Goal: Information Seeking & Learning: Check status

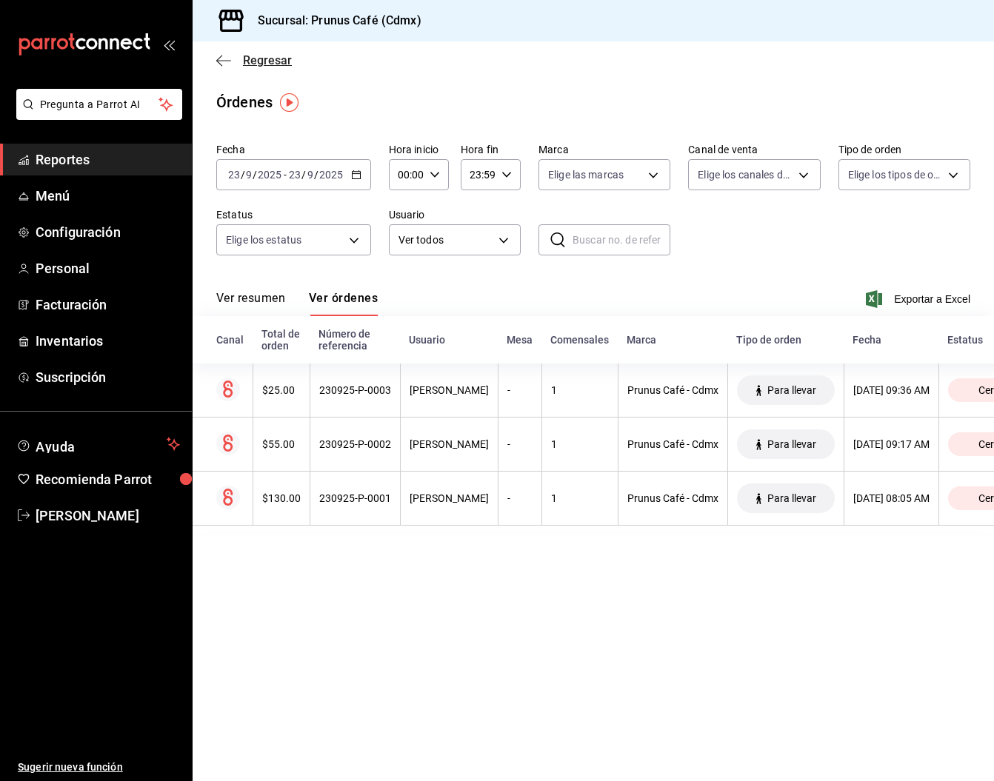
click at [222, 60] on icon "button" at bounding box center [223, 60] width 15 height 1
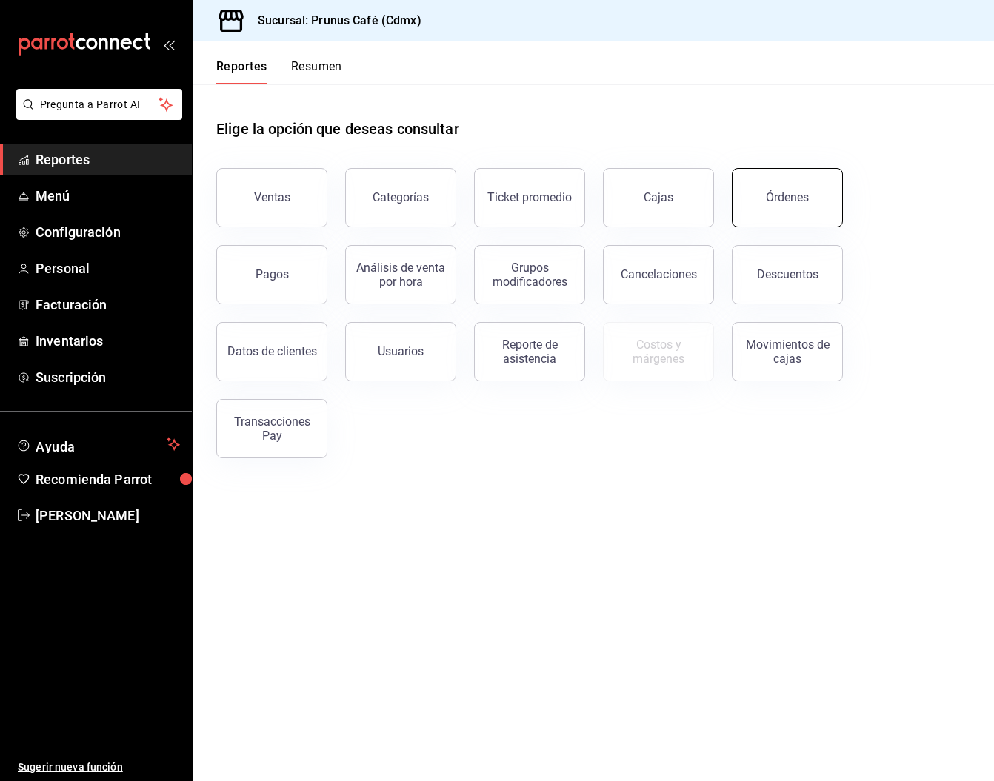
click at [766, 212] on button "Órdenes" at bounding box center [787, 197] width 111 height 59
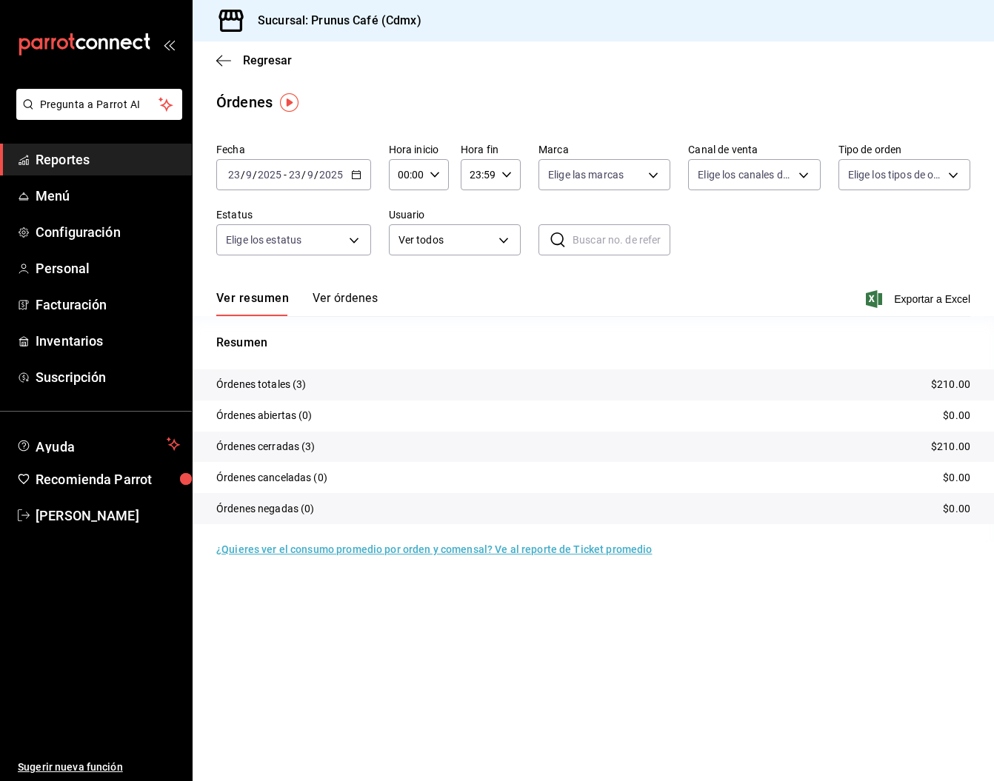
click at [315, 296] on button "Ver órdenes" at bounding box center [344, 303] width 65 height 25
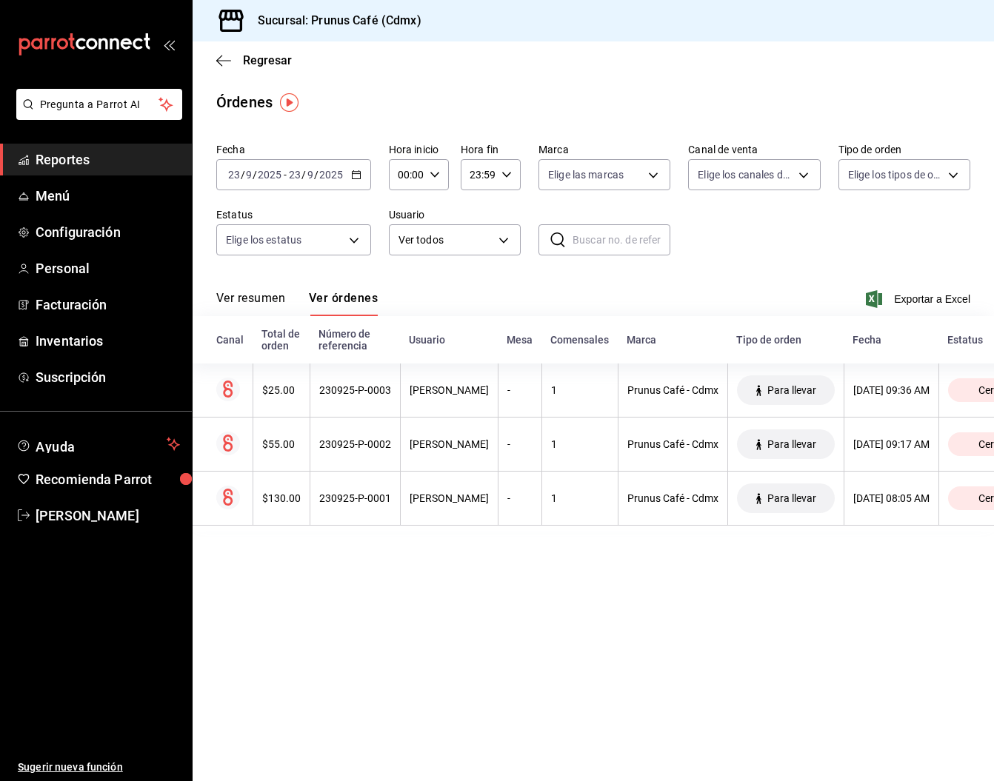
scroll to position [1, 0]
click at [241, 298] on button "Ver resumen" at bounding box center [250, 303] width 69 height 25
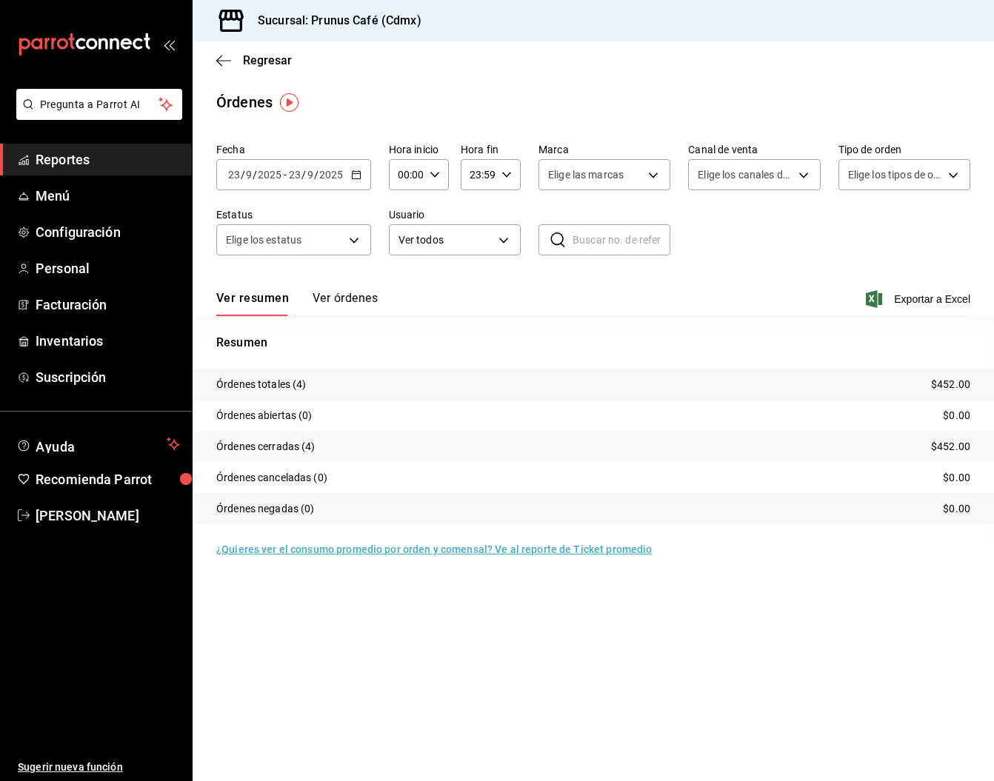
click at [321, 302] on button "Ver órdenes" at bounding box center [344, 303] width 65 height 25
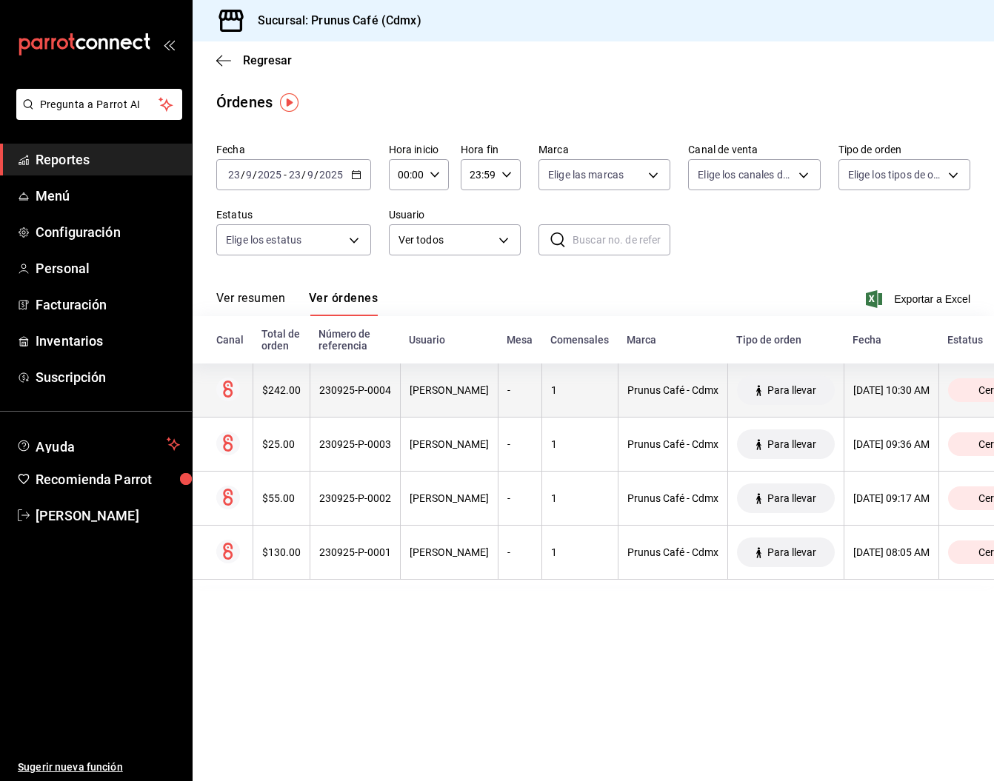
click at [284, 395] on div "$242.00" at bounding box center [281, 390] width 39 height 12
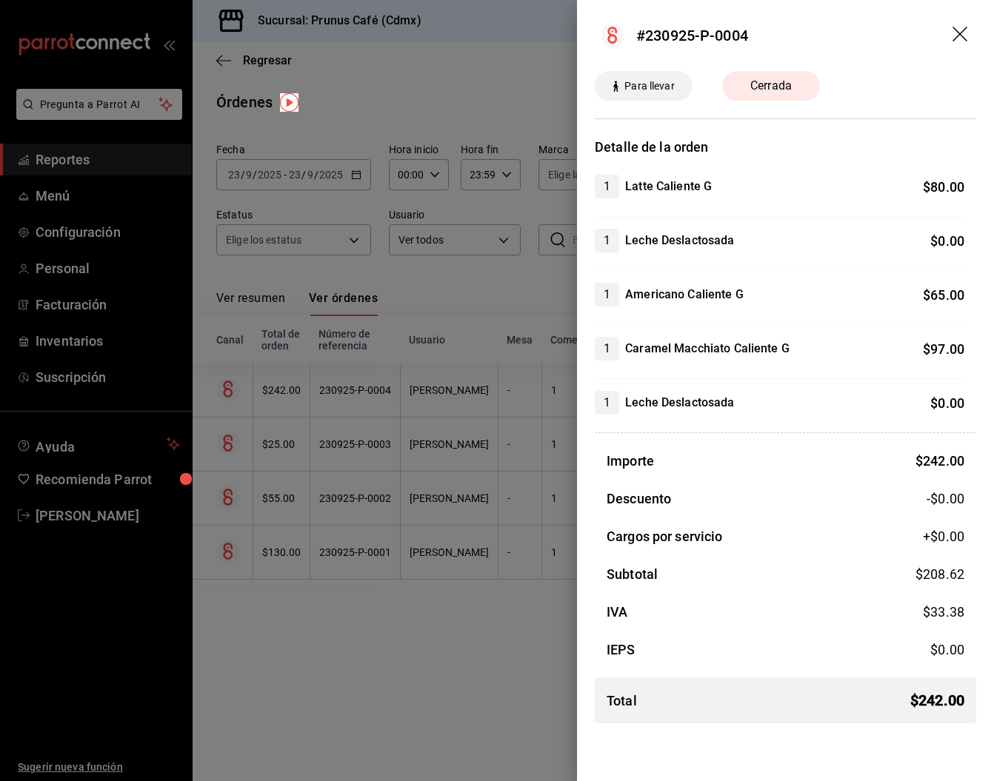
click at [957, 36] on icon "drag" at bounding box center [959, 34] width 15 height 15
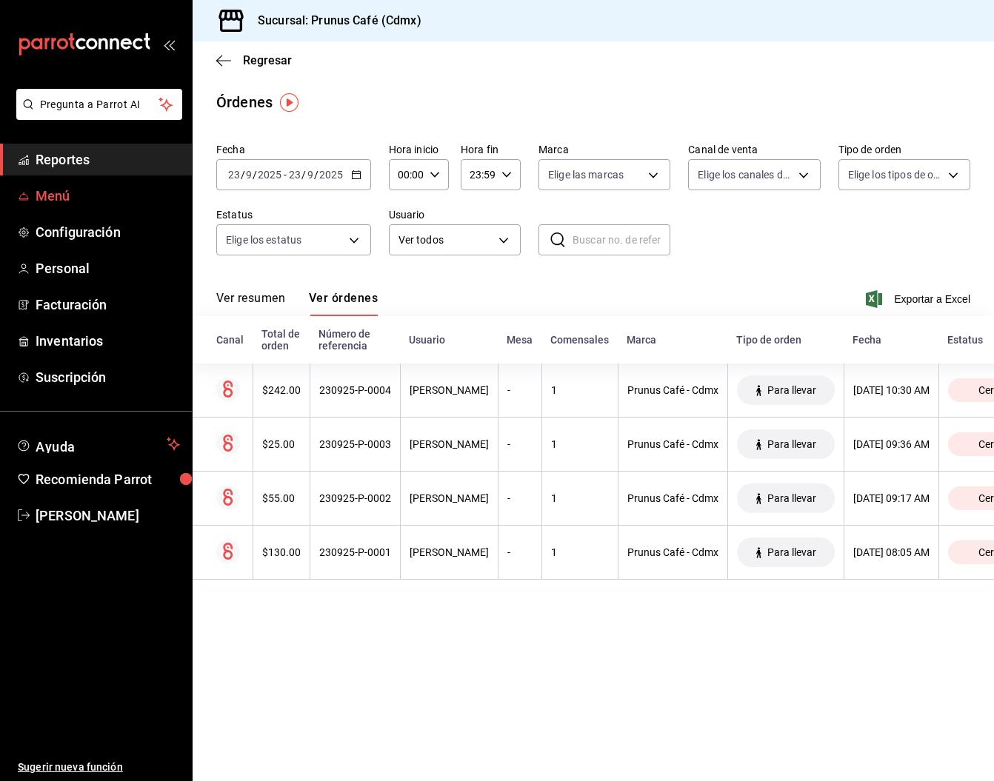
click at [100, 207] on link "Menú" at bounding box center [96, 196] width 192 height 32
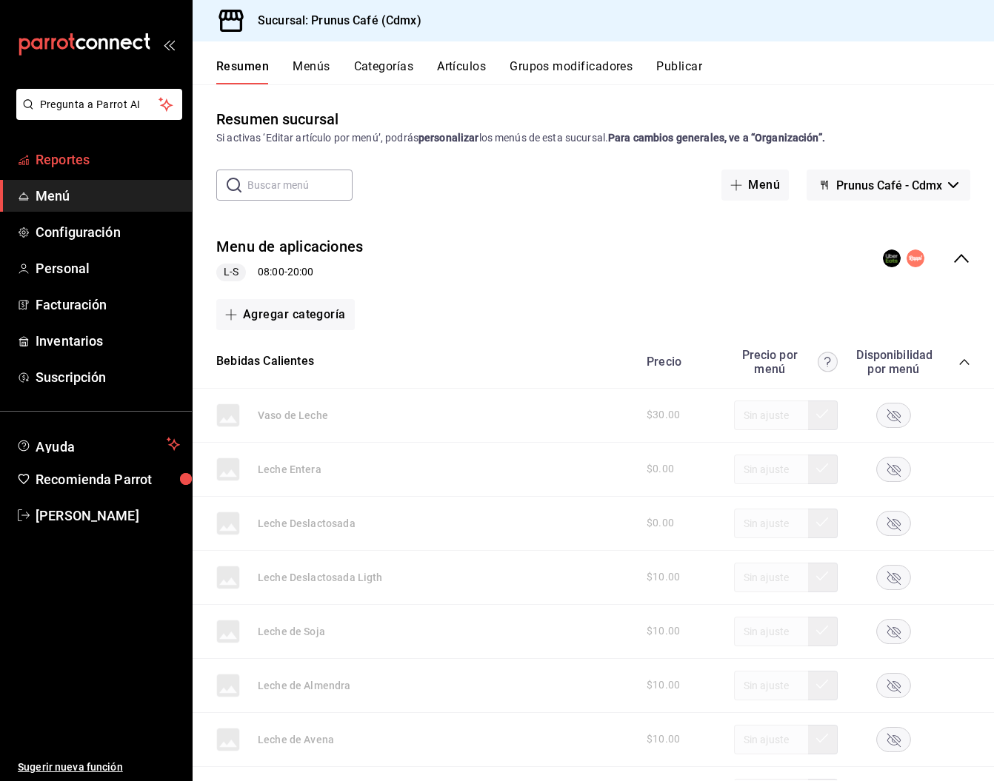
click at [53, 160] on span "Reportes" at bounding box center [108, 160] width 144 height 20
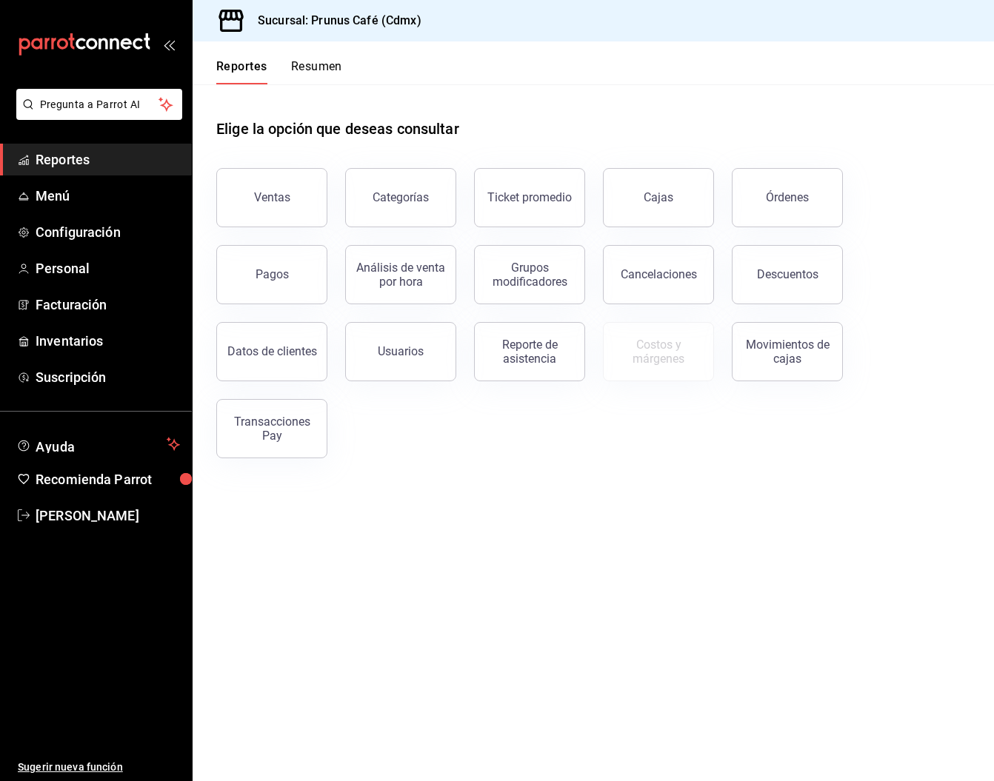
click at [217, 61] on button "Reportes" at bounding box center [241, 71] width 51 height 25
click at [231, 64] on button "Reportes" at bounding box center [241, 71] width 51 height 25
click at [786, 192] on div "Órdenes" at bounding box center [787, 197] width 43 height 14
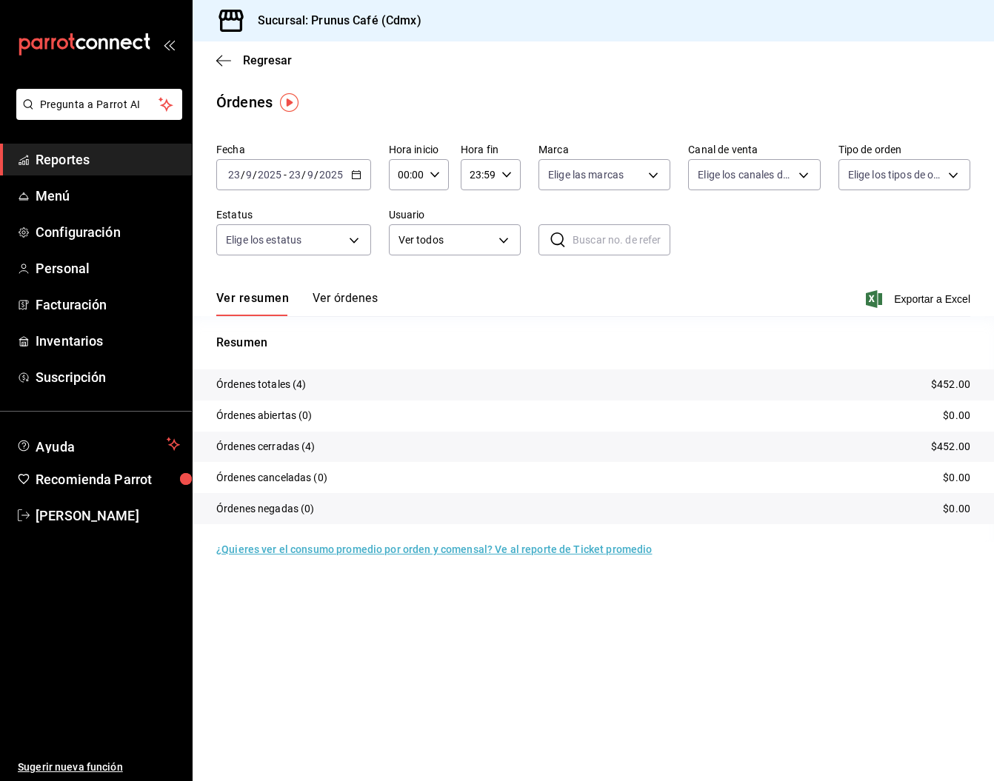
click at [259, 294] on button "Ver resumen" at bounding box center [252, 303] width 73 height 25
click at [335, 295] on button "Ver órdenes" at bounding box center [344, 303] width 65 height 25
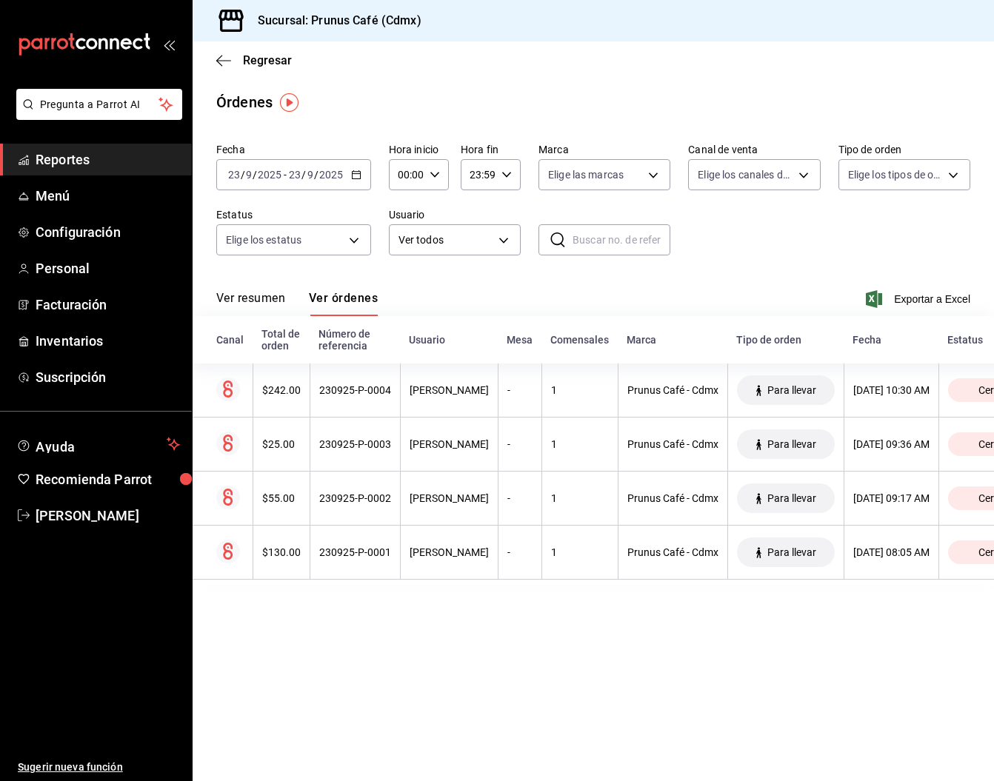
click at [248, 297] on button "Ver resumen" at bounding box center [250, 303] width 69 height 25
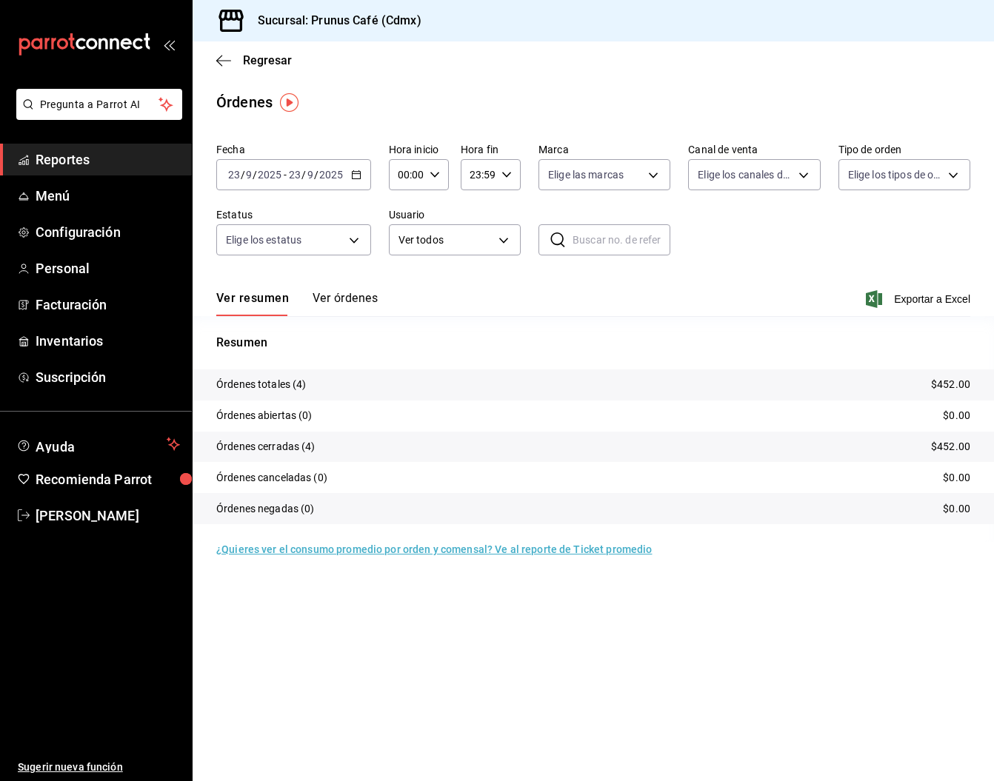
click at [352, 301] on button "Ver órdenes" at bounding box center [344, 303] width 65 height 25
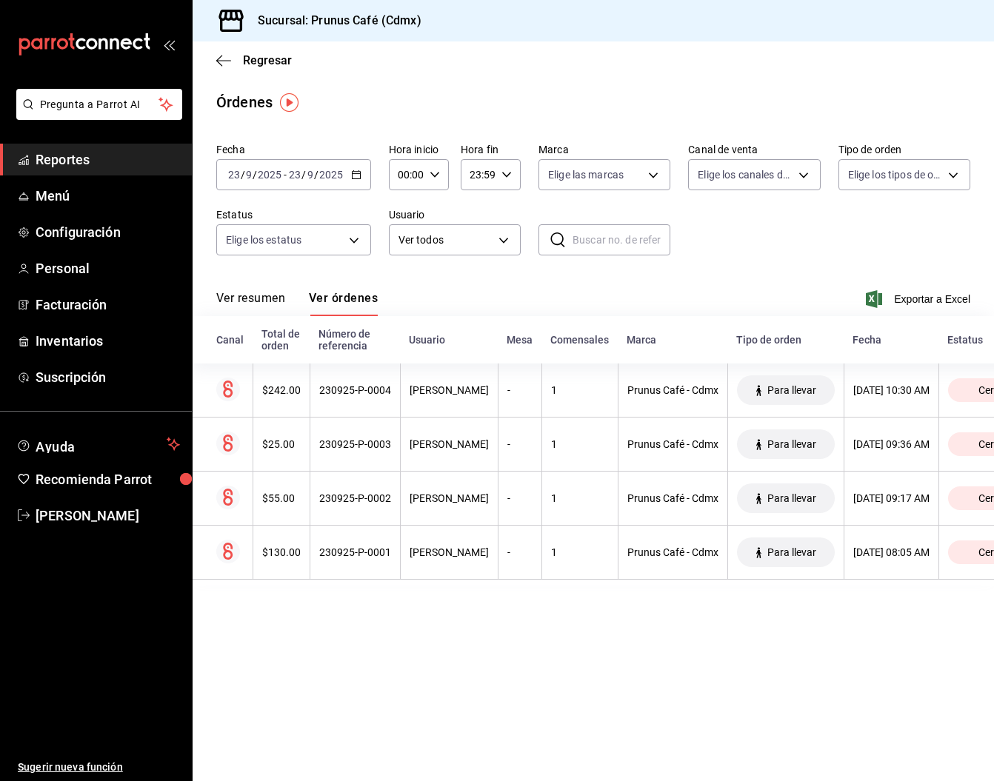
click at [99, 158] on span "Reportes" at bounding box center [108, 160] width 144 height 20
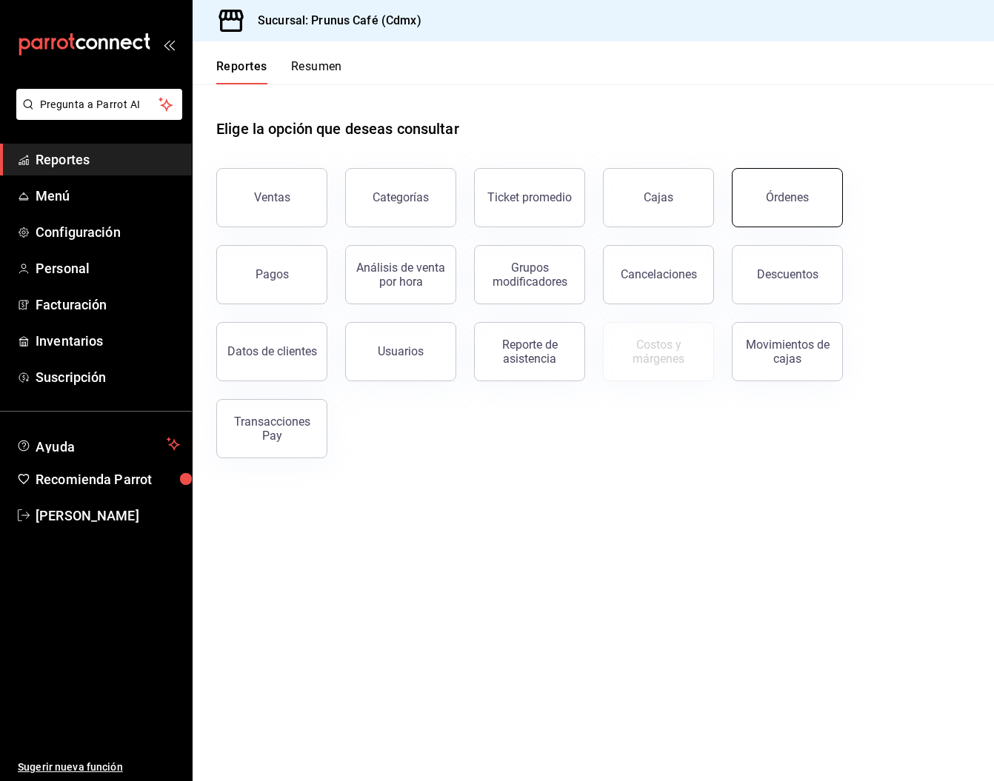
click at [771, 193] on div "Órdenes" at bounding box center [787, 197] width 43 height 14
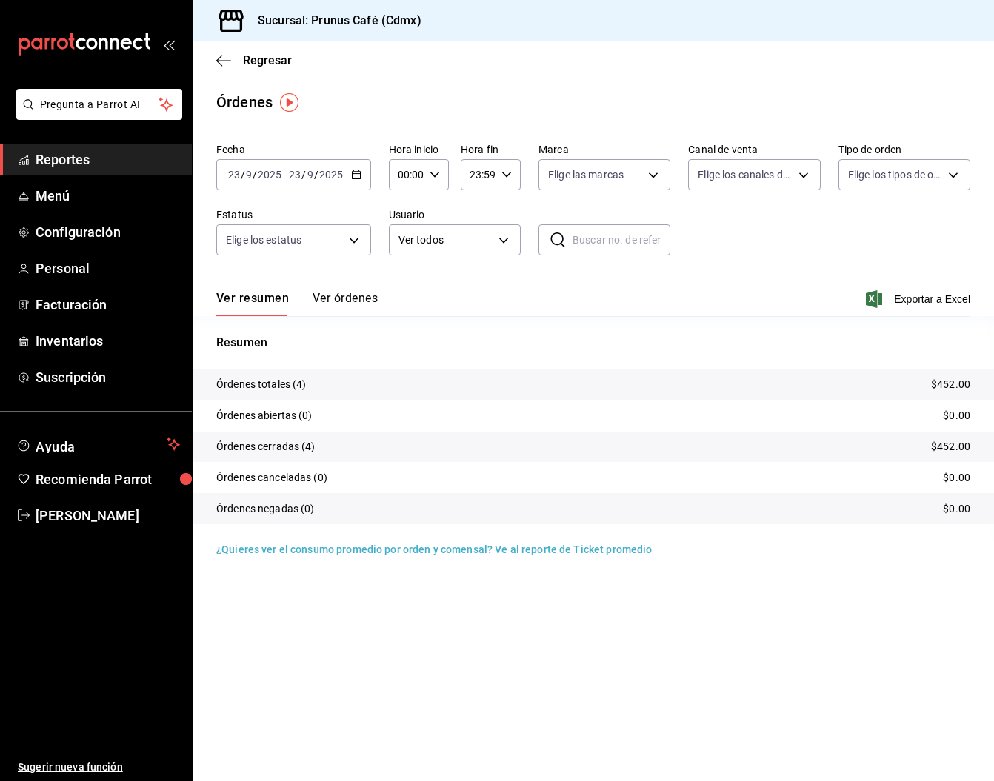
click at [339, 297] on button "Ver órdenes" at bounding box center [344, 303] width 65 height 25
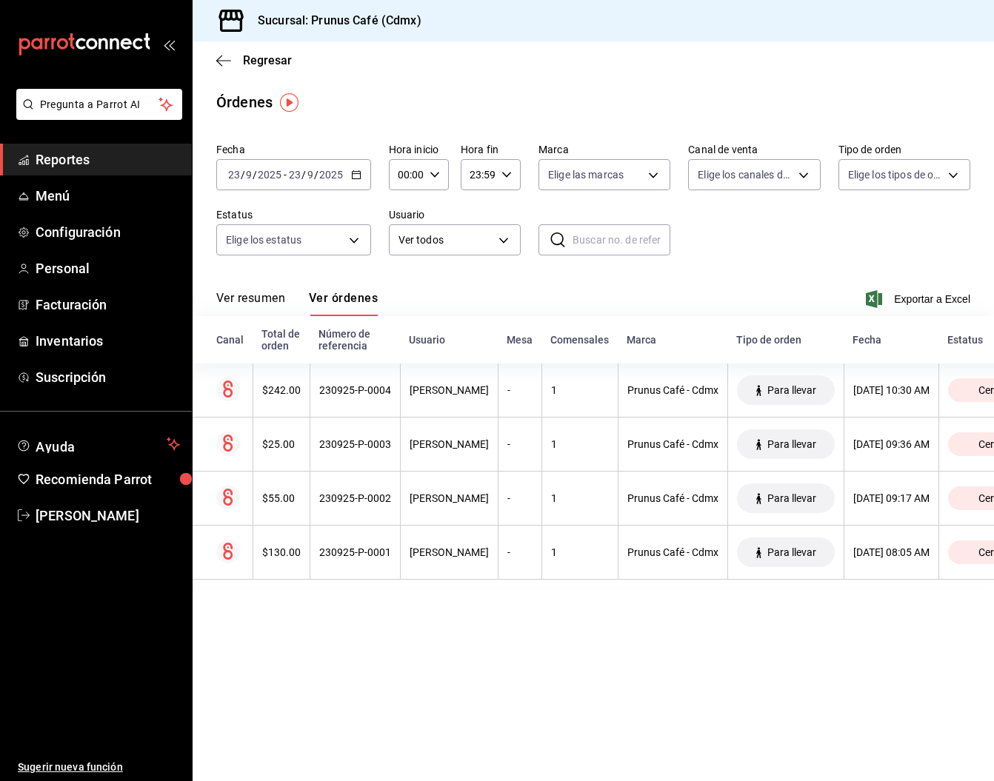
click at [97, 168] on span "Reportes" at bounding box center [108, 160] width 144 height 20
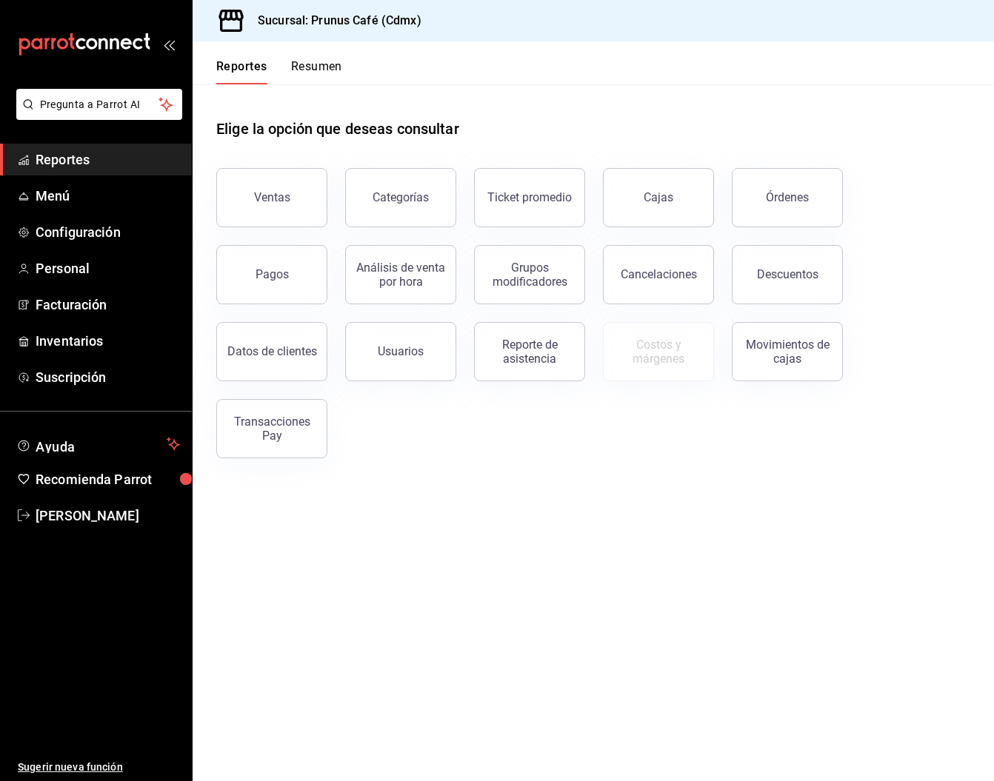
click at [304, 67] on button "Resumen" at bounding box center [316, 71] width 51 height 25
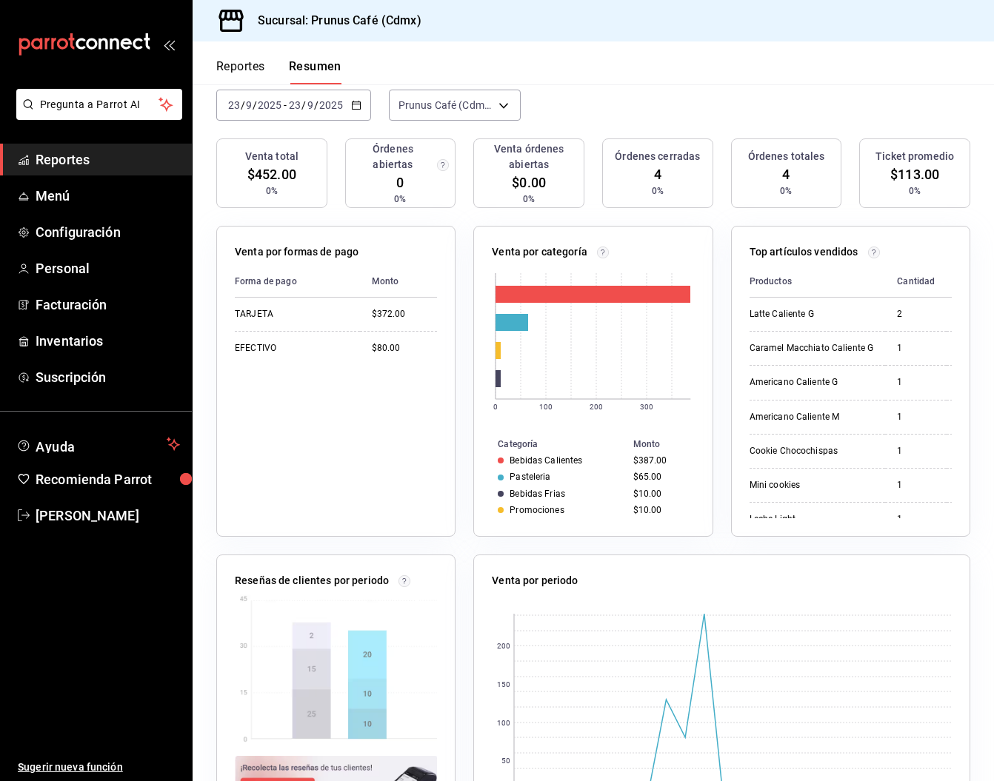
scroll to position [142, 0]
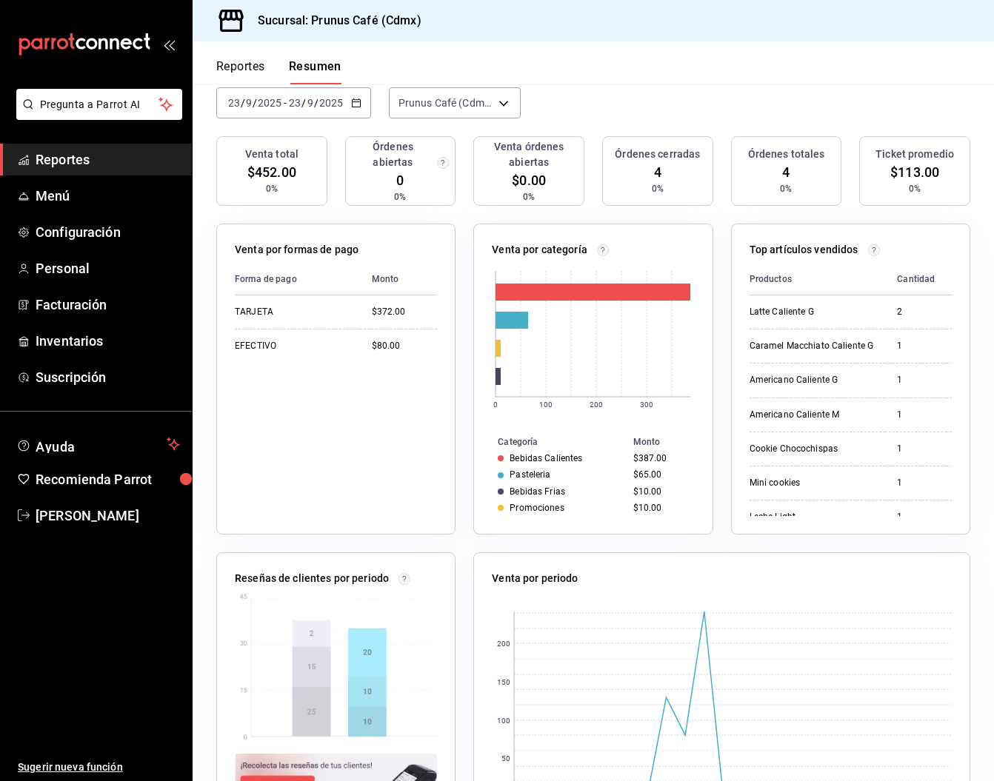
click at [113, 169] on span "Reportes" at bounding box center [108, 160] width 144 height 20
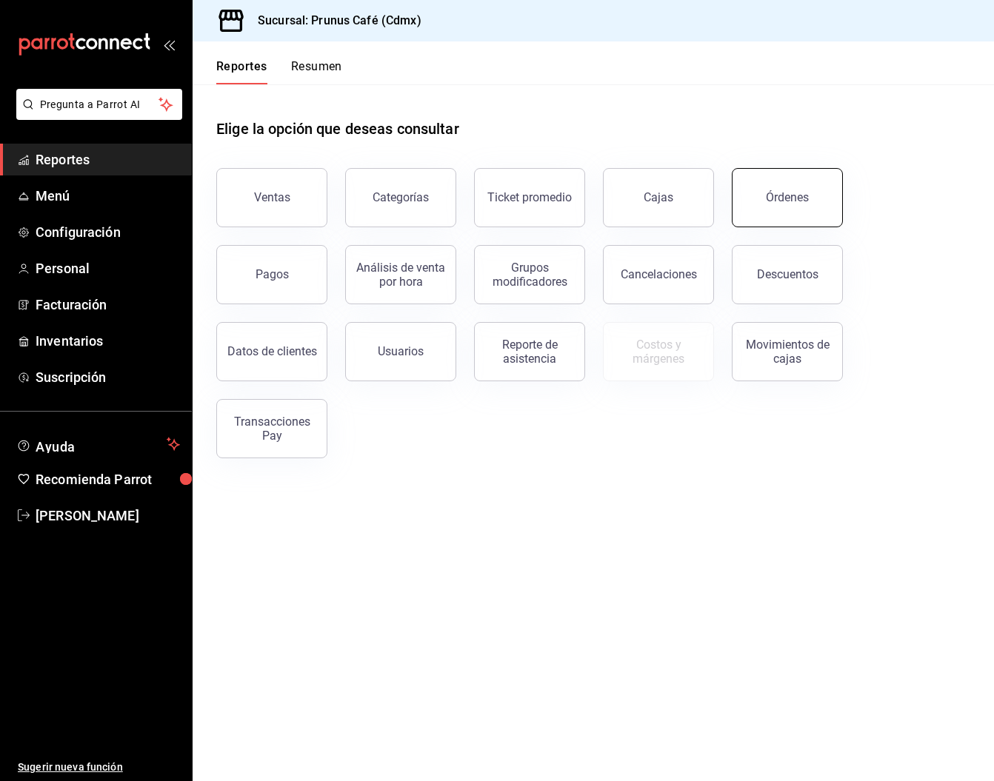
click at [766, 205] on button "Órdenes" at bounding box center [787, 197] width 111 height 59
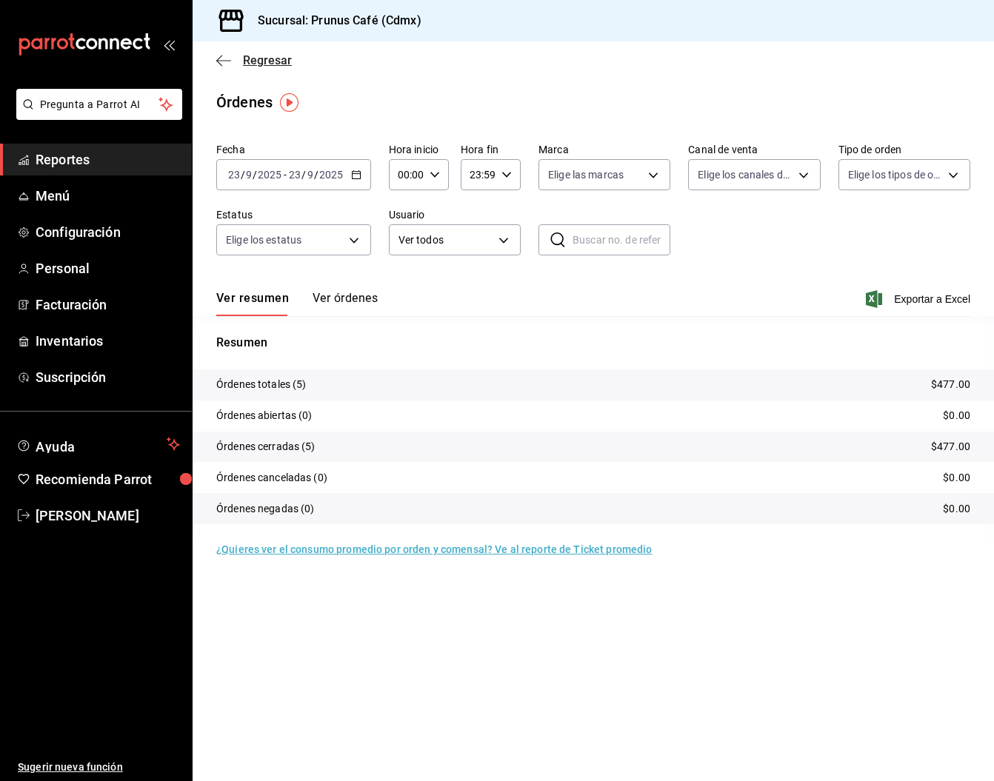
click at [224, 61] on icon "button" at bounding box center [223, 60] width 15 height 1
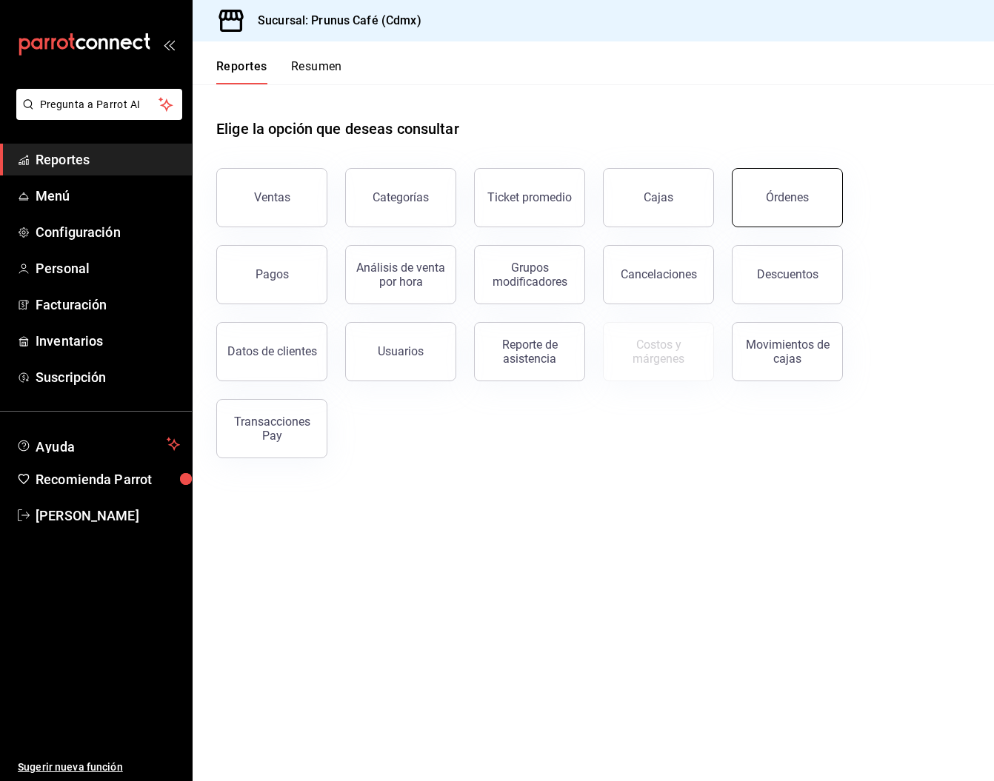
click at [783, 201] on div "Órdenes" at bounding box center [787, 197] width 43 height 14
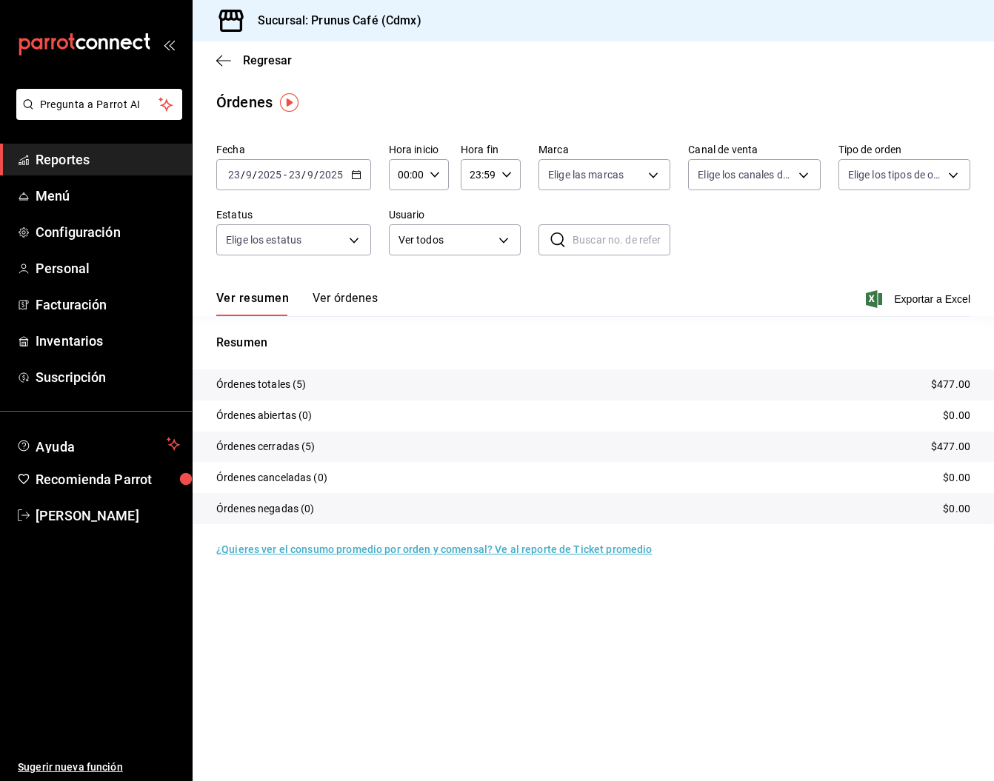
click at [344, 297] on button "Ver órdenes" at bounding box center [344, 303] width 65 height 25
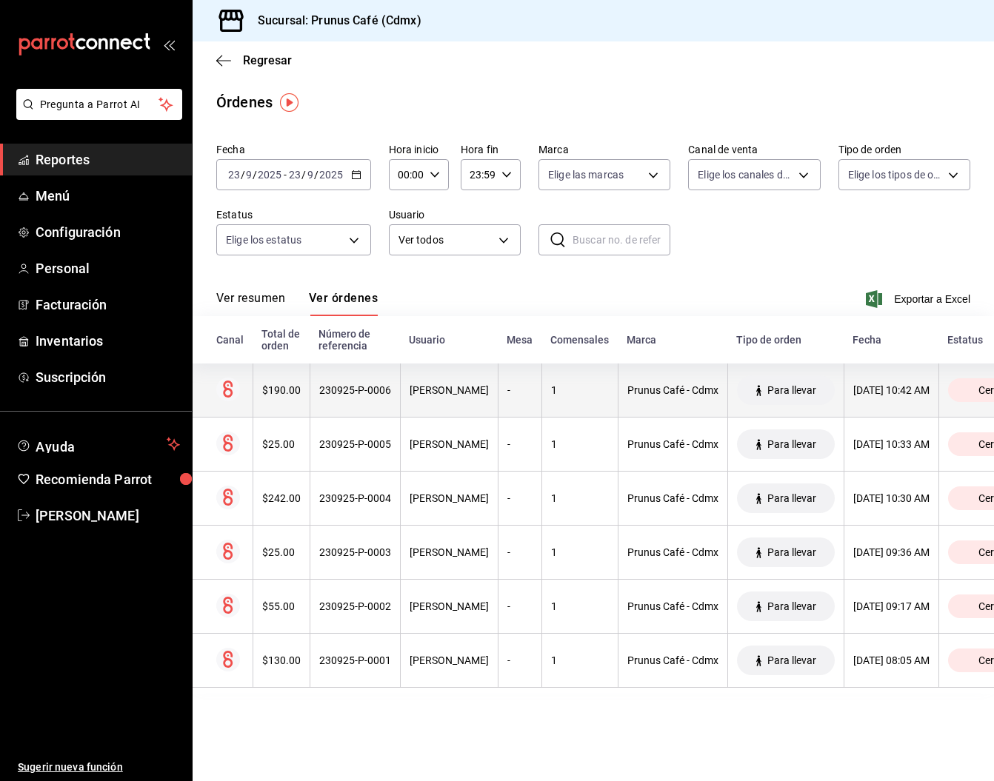
click at [278, 384] on th "$190.00" at bounding box center [280, 391] width 57 height 54
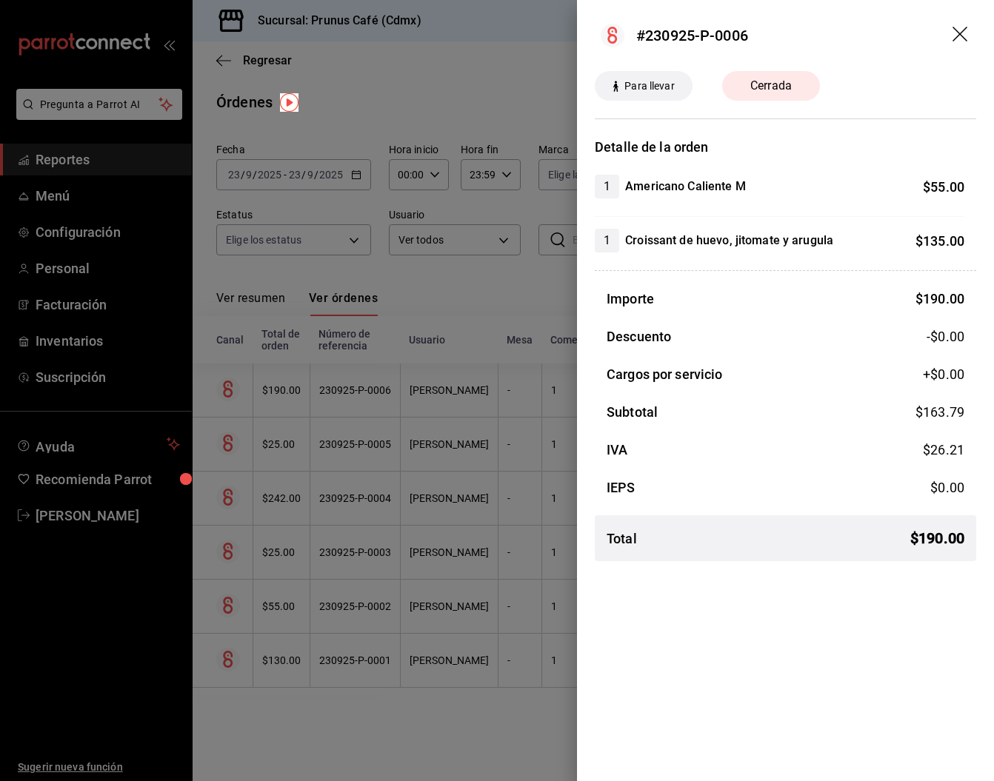
click at [953, 29] on icon "drag" at bounding box center [961, 36] width 18 height 18
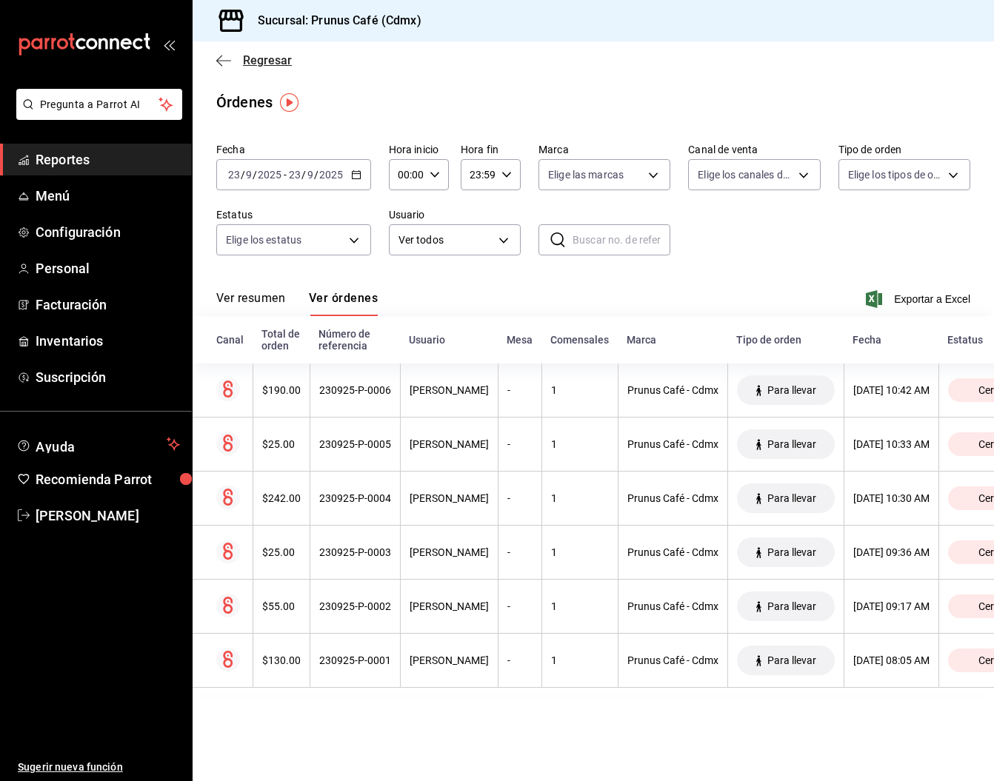
click at [224, 54] on icon "button" at bounding box center [223, 60] width 15 height 13
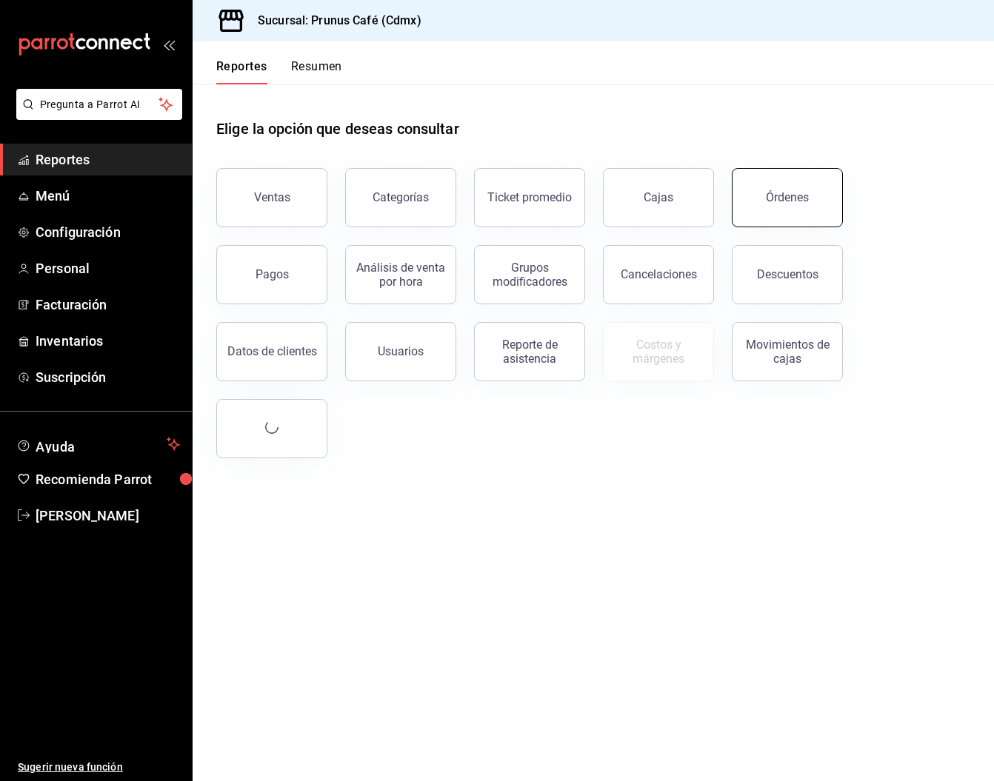
click at [790, 185] on button "Órdenes" at bounding box center [787, 197] width 111 height 59
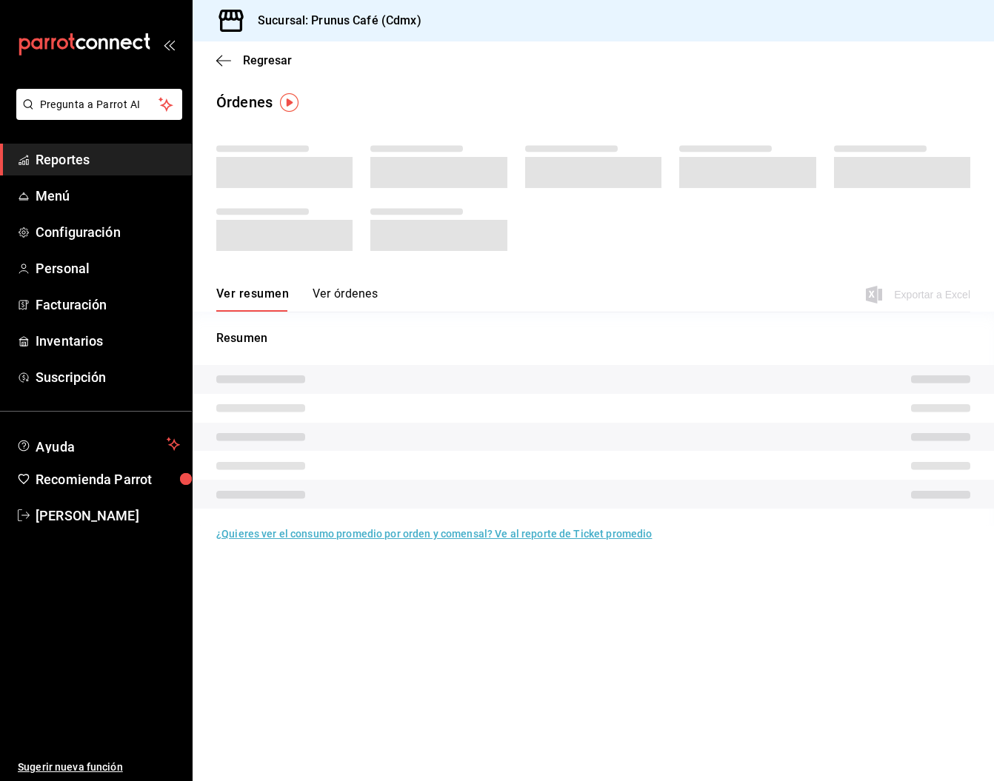
click at [243, 290] on button "Ver resumen" at bounding box center [252, 299] width 73 height 25
click at [341, 294] on button "Ver órdenes" at bounding box center [344, 299] width 65 height 25
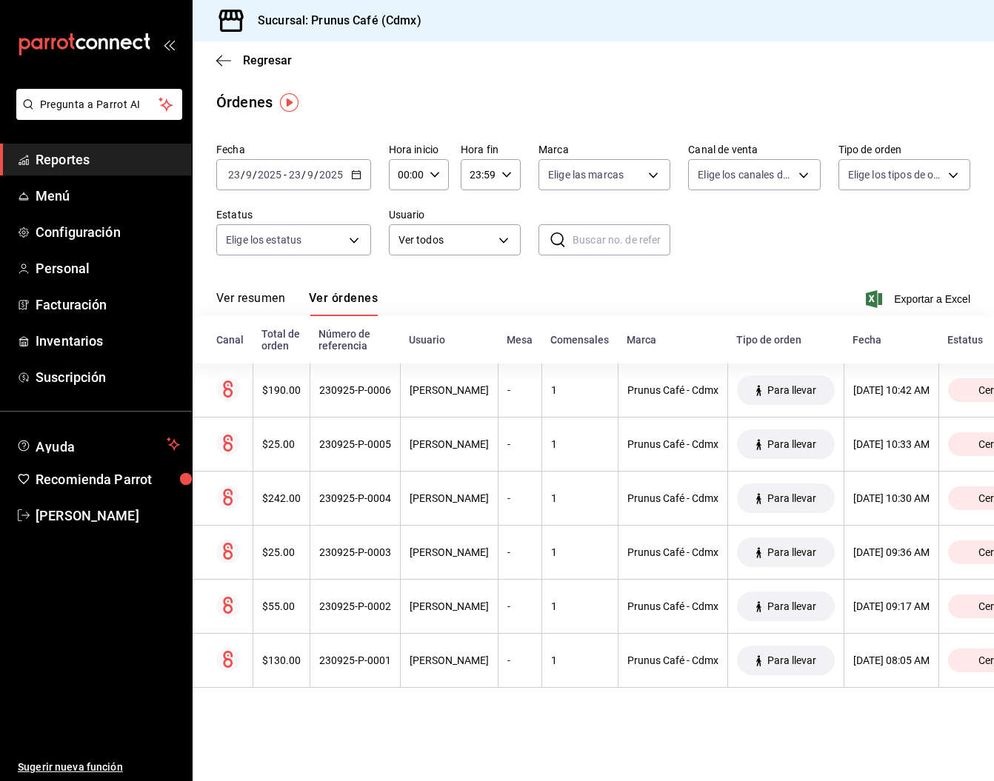
click at [264, 297] on button "Ver resumen" at bounding box center [250, 303] width 69 height 25
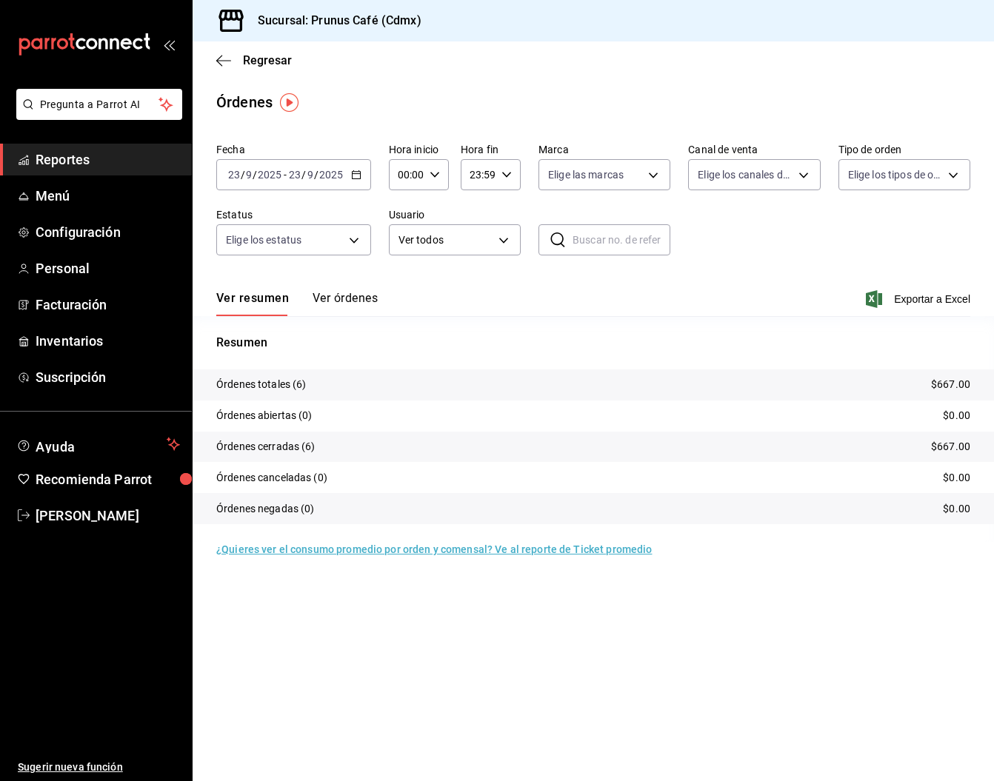
click at [334, 293] on button "Ver órdenes" at bounding box center [344, 303] width 65 height 25
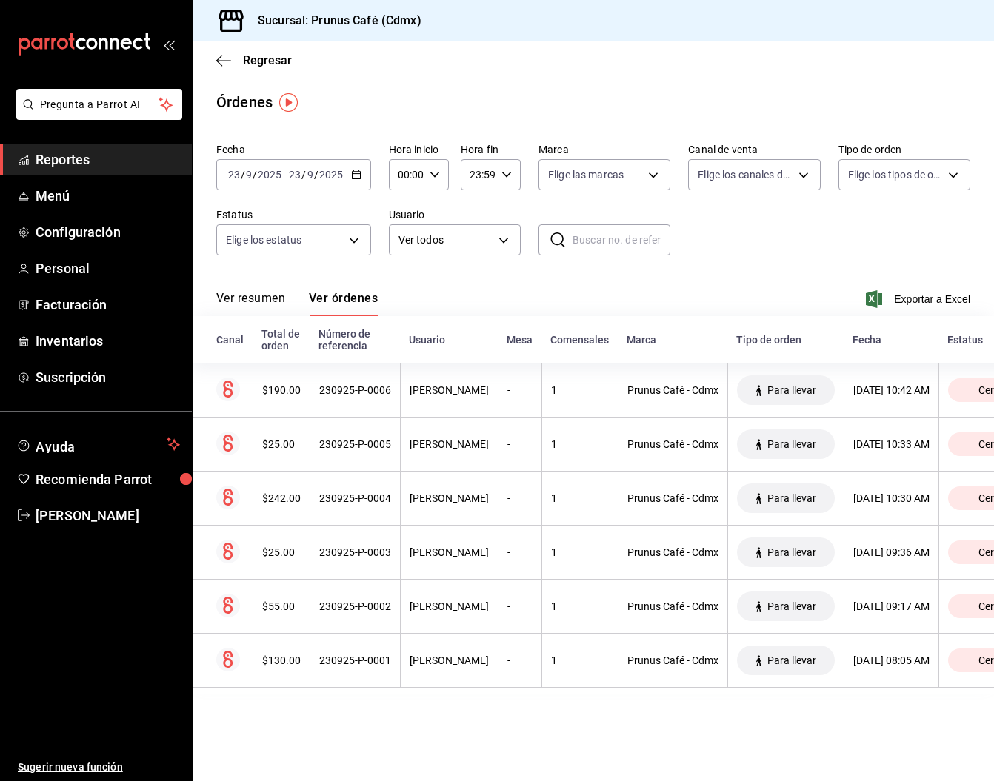
click at [240, 299] on button "Ver resumen" at bounding box center [250, 303] width 69 height 25
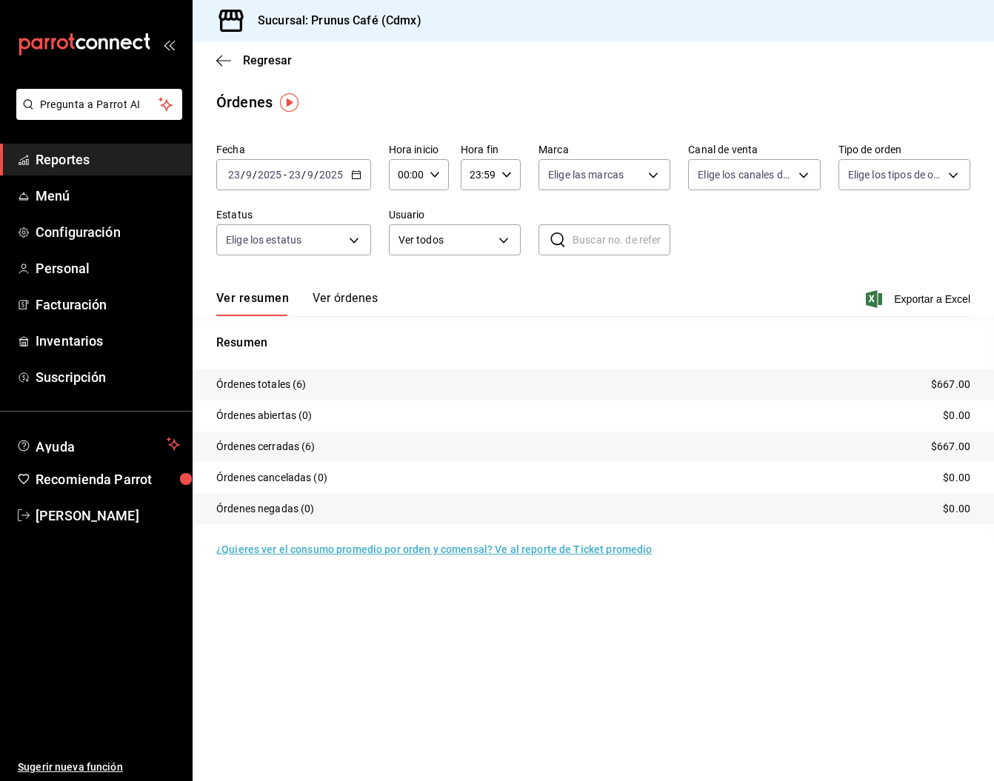
click at [361, 292] on button "Ver órdenes" at bounding box center [344, 303] width 65 height 25
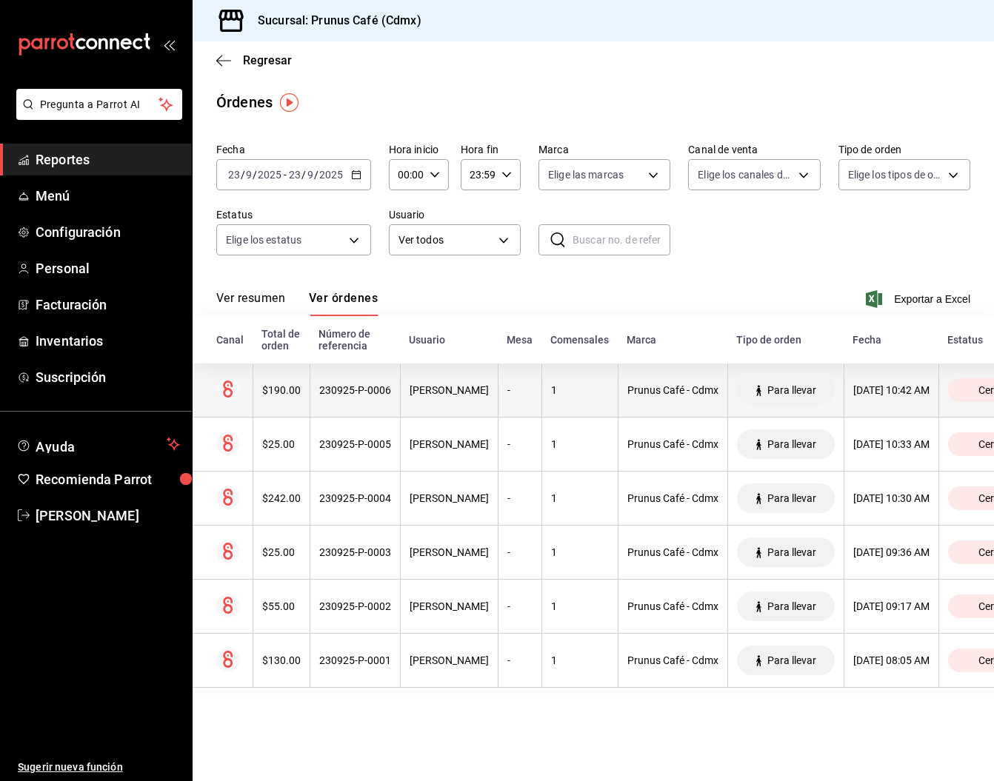
click at [262, 393] on div "$190.00" at bounding box center [281, 390] width 39 height 12
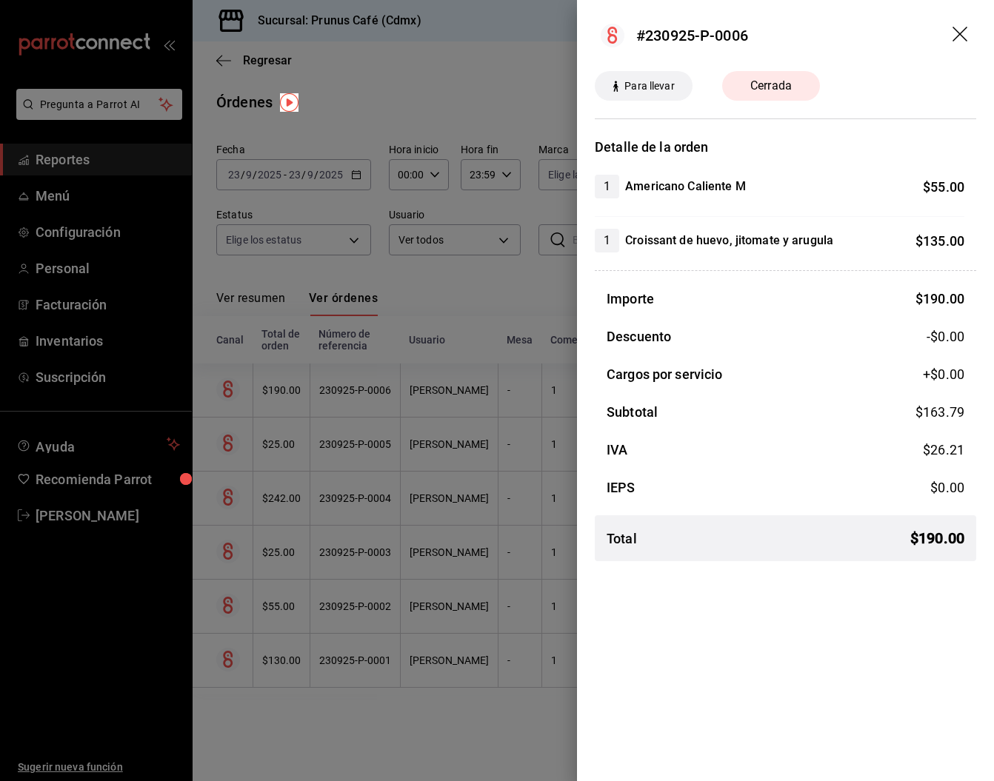
click at [964, 29] on icon "drag" at bounding box center [959, 34] width 15 height 15
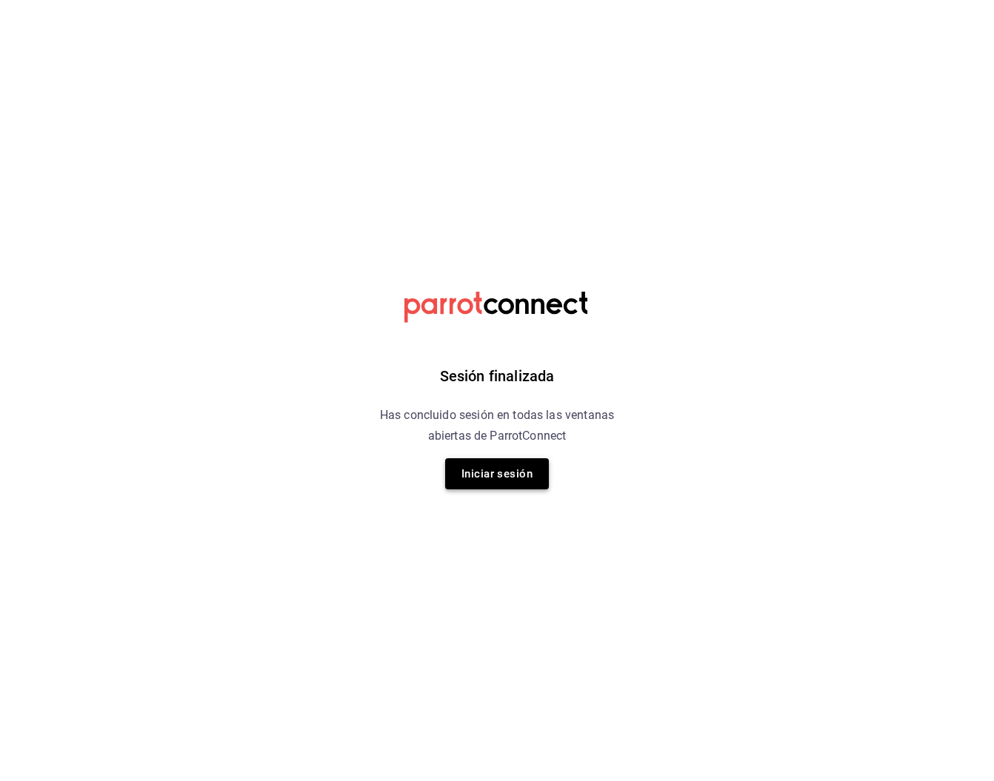
click at [492, 473] on button "Iniciar sesión" at bounding box center [497, 473] width 104 height 31
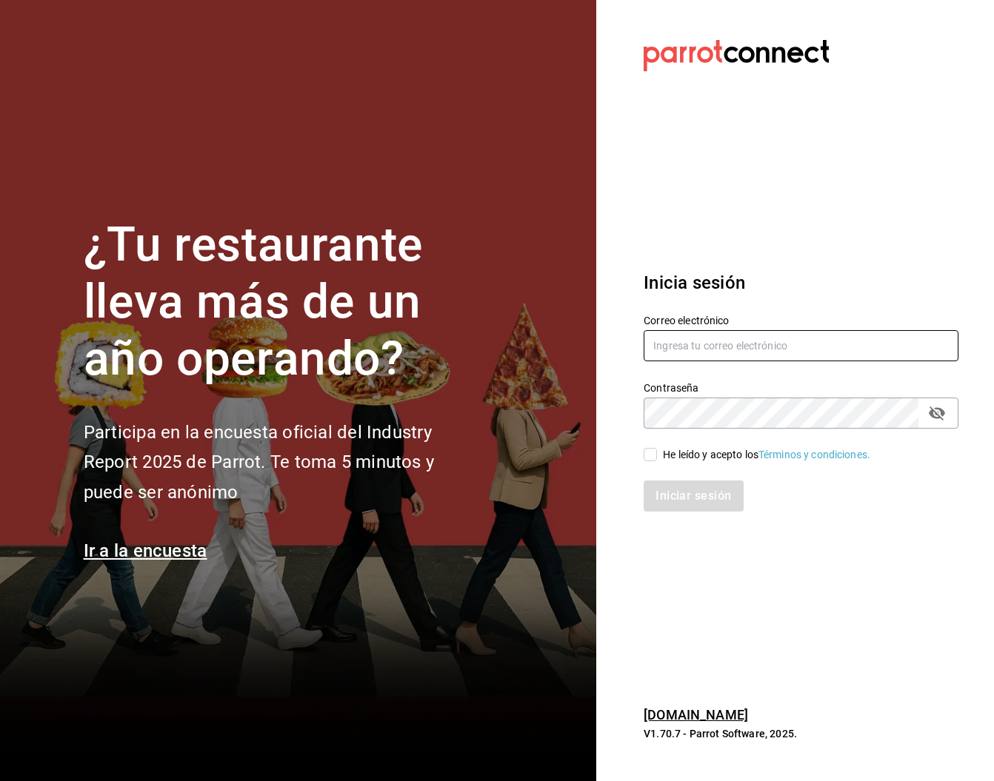
type input "prunuscafe.km@gmail.com"
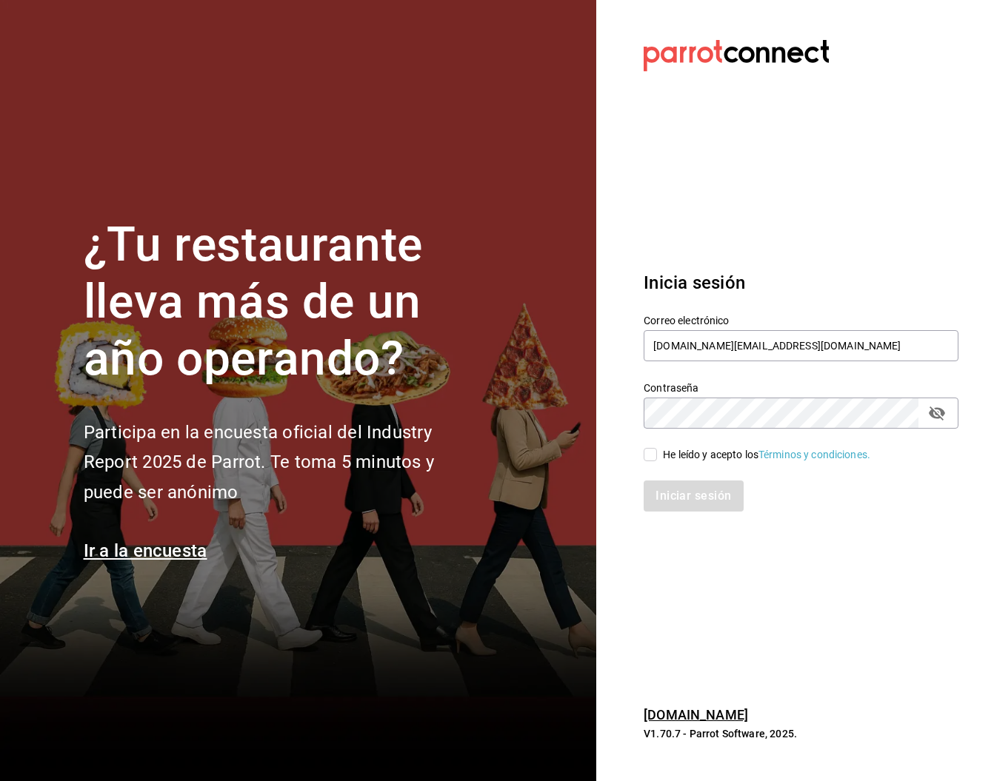
click at [641, 455] on div "He leído y acepto los Términos y condiciones." at bounding box center [792, 446] width 332 height 34
click at [649, 452] on input "He leído y acepto los Términos y condiciones." at bounding box center [649, 454] width 13 height 13
checkbox input "true"
click at [670, 501] on button "Iniciar sesión" at bounding box center [693, 496] width 101 height 31
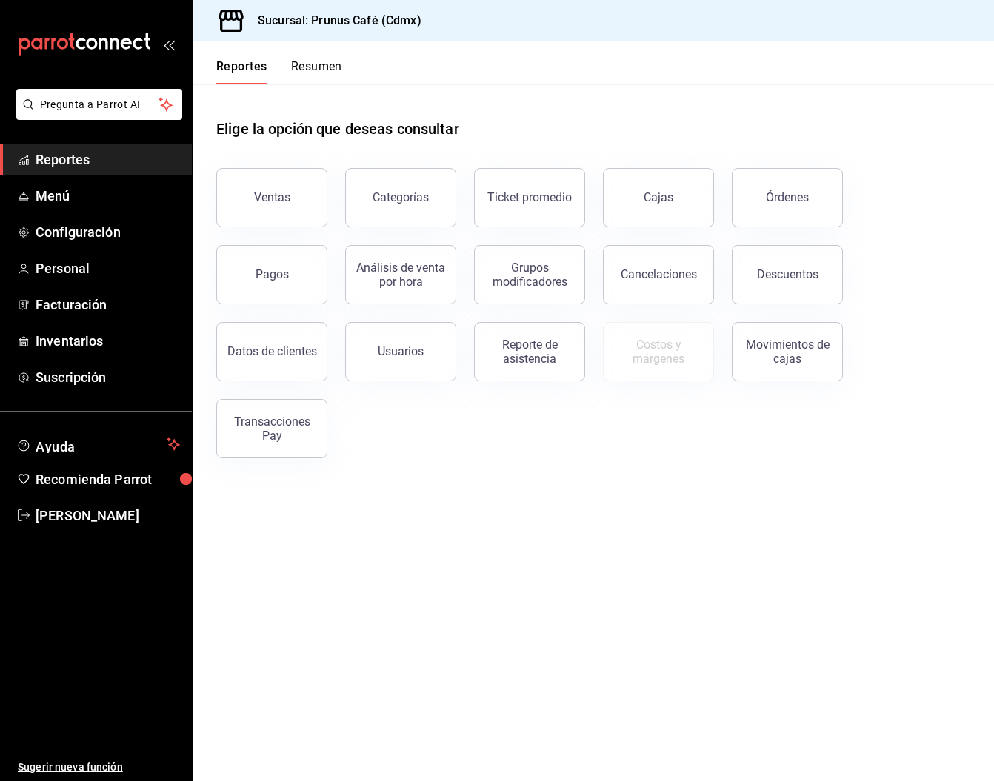
click at [292, 71] on button "Resumen" at bounding box center [316, 71] width 51 height 25
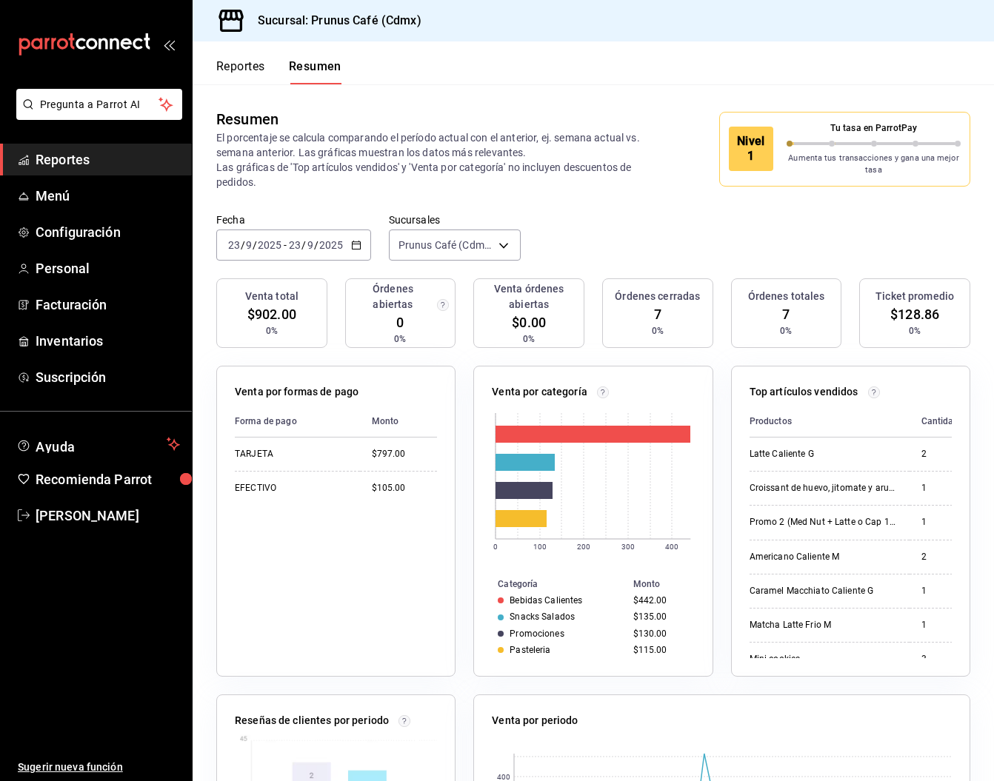
click at [215, 73] on div "Reportes Resumen" at bounding box center [267, 62] width 149 height 43
click at [242, 62] on button "Reportes" at bounding box center [240, 71] width 49 height 25
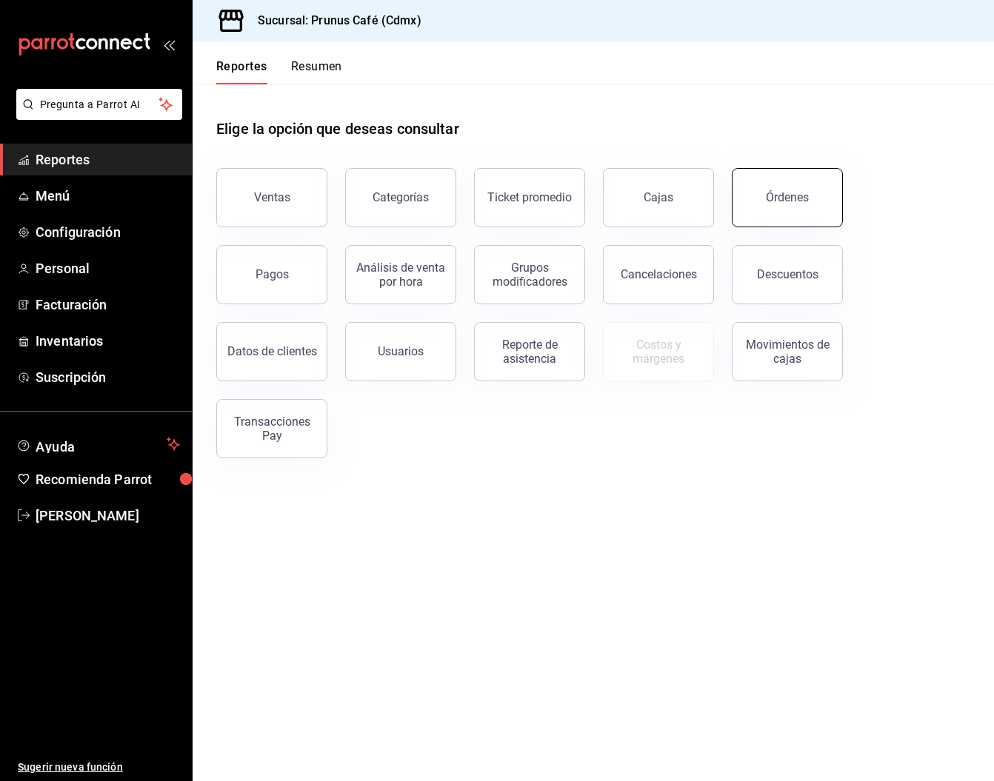
click at [774, 201] on div "Órdenes" at bounding box center [787, 197] width 43 height 14
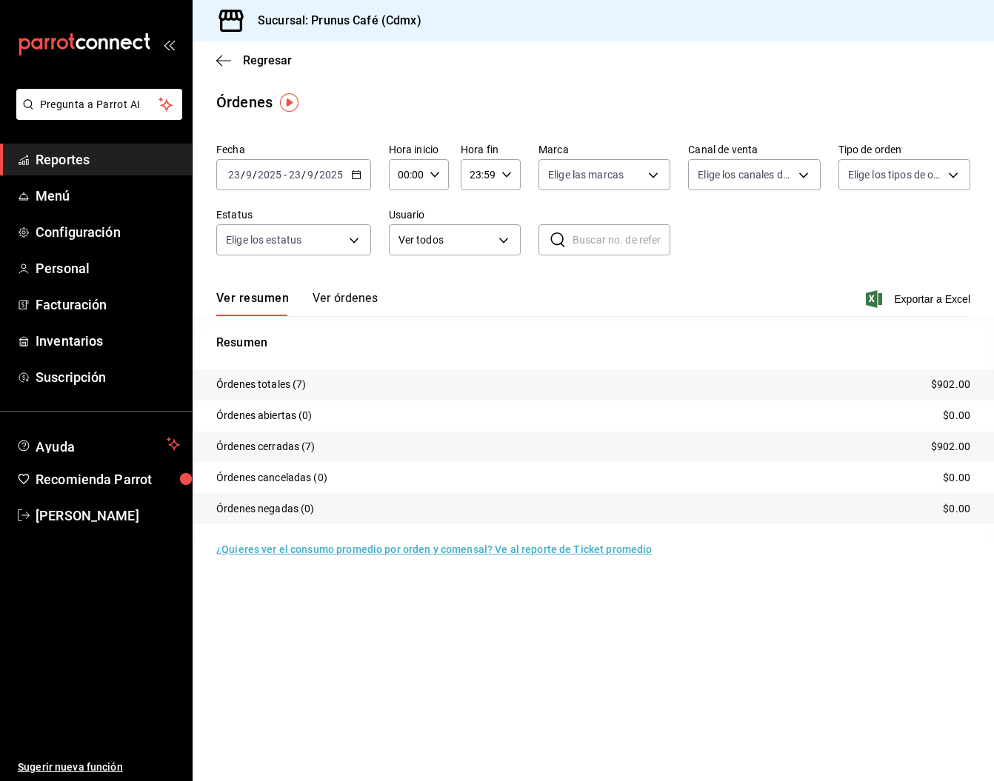
click at [333, 298] on button "Ver órdenes" at bounding box center [344, 303] width 65 height 25
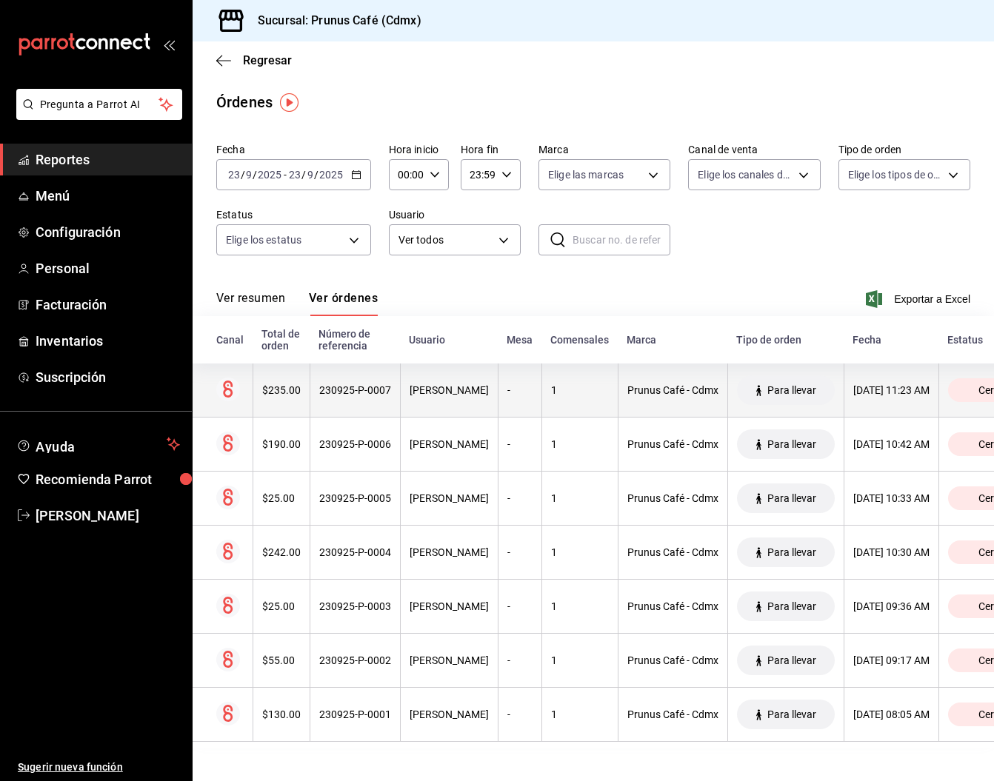
click at [270, 383] on th "$235.00" at bounding box center [280, 391] width 57 height 54
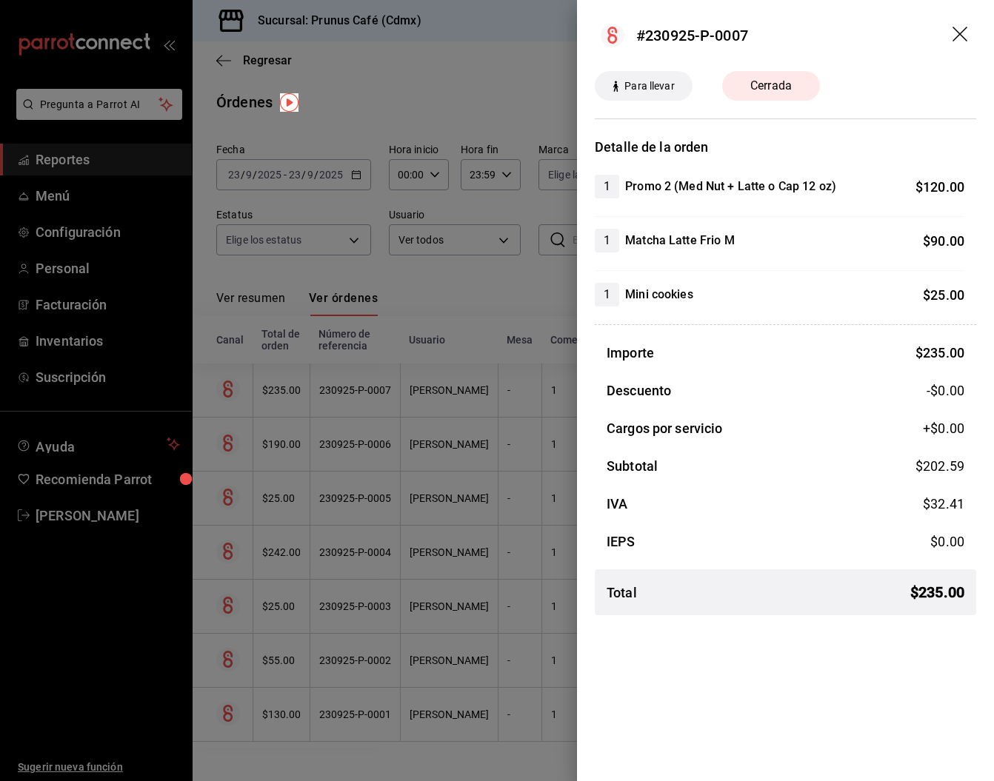
click at [957, 40] on icon "drag" at bounding box center [961, 36] width 18 height 18
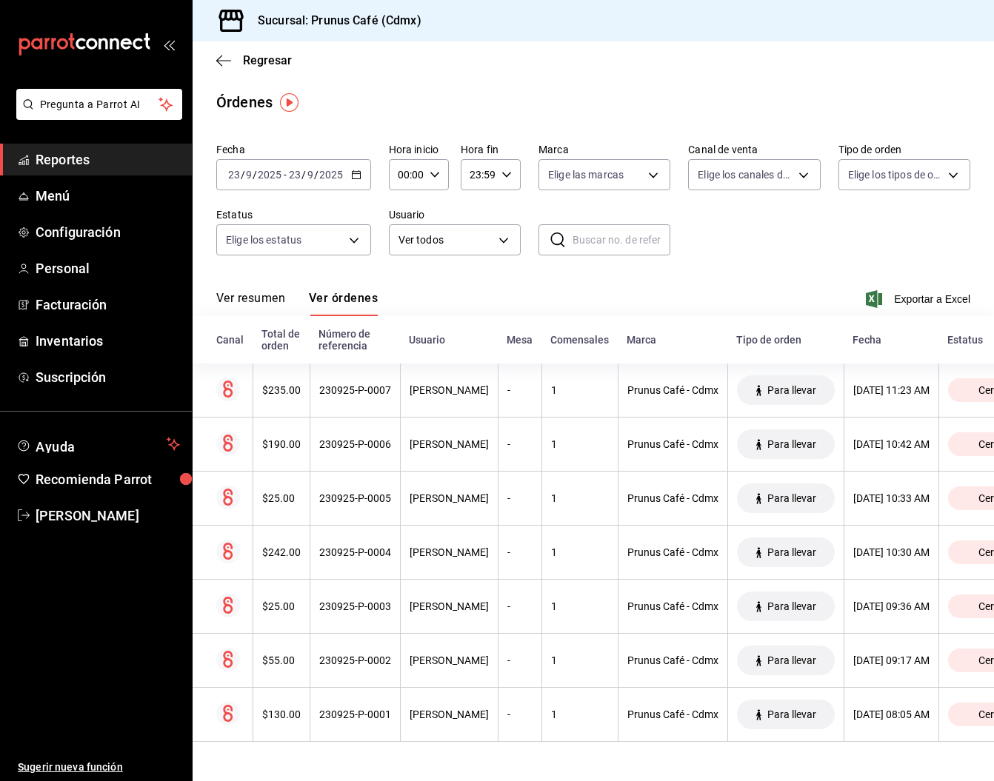
click at [244, 298] on button "Ver resumen" at bounding box center [250, 303] width 69 height 25
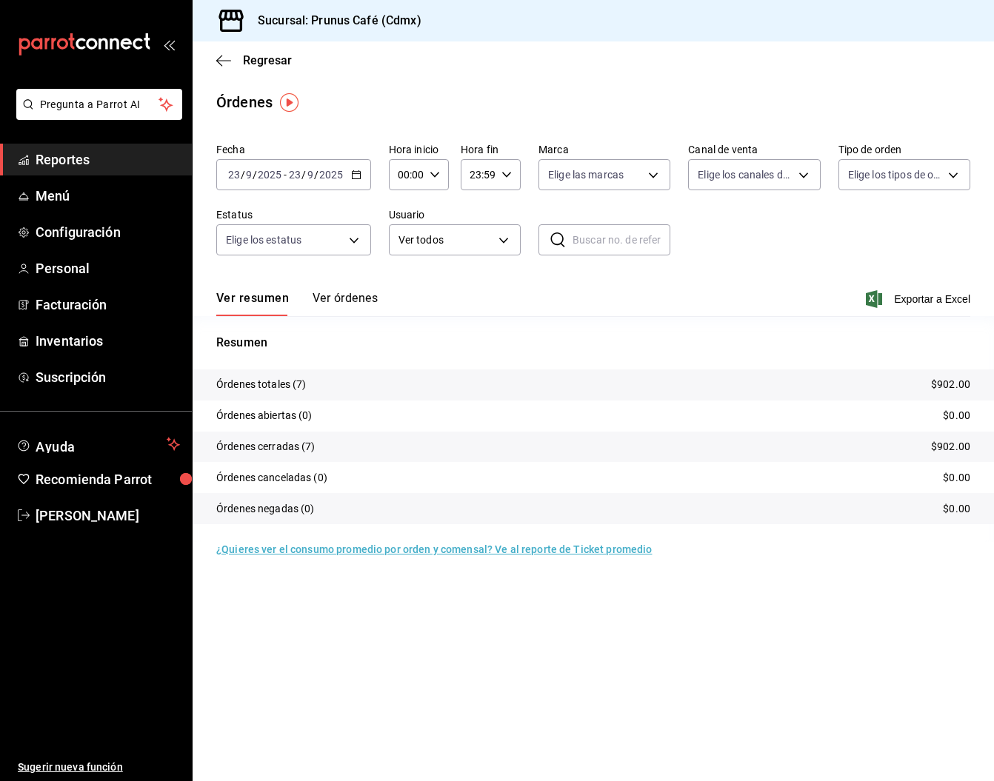
click at [127, 160] on span "Reportes" at bounding box center [108, 160] width 144 height 20
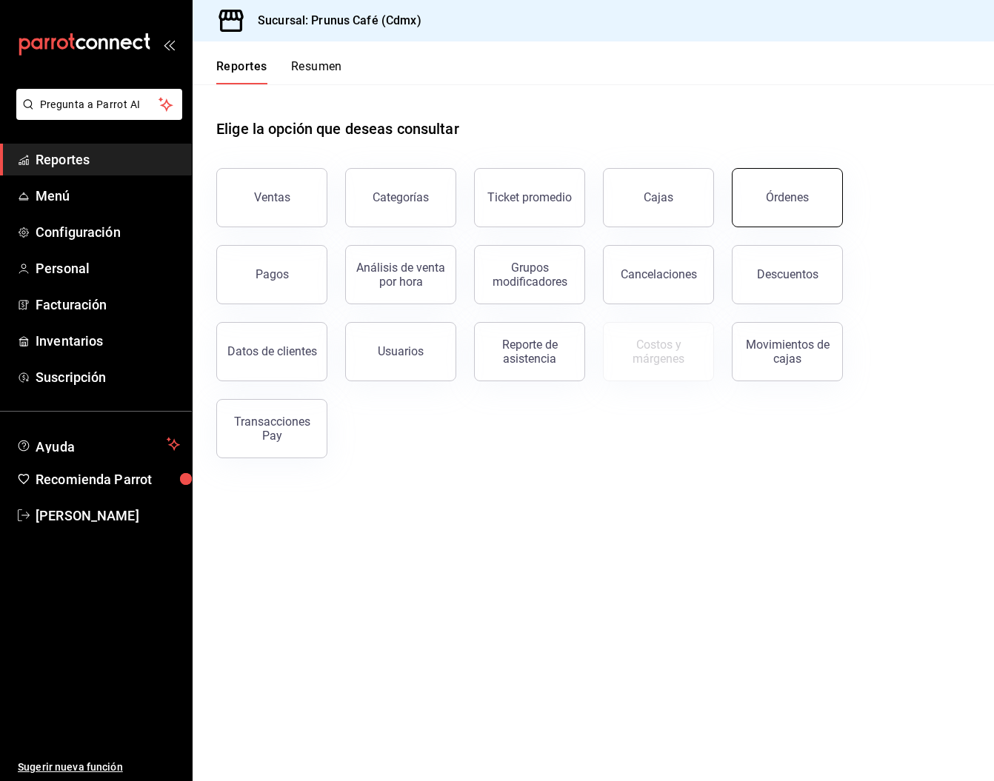
click at [761, 191] on button "Órdenes" at bounding box center [787, 197] width 111 height 59
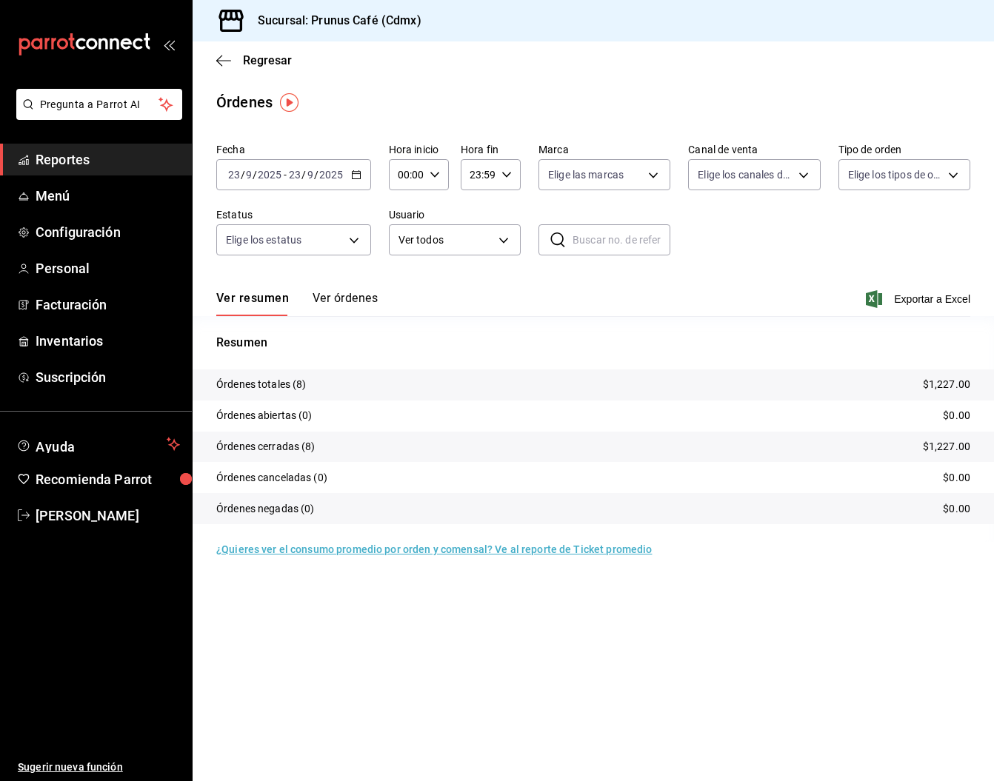
click at [329, 298] on button "Ver órdenes" at bounding box center [344, 303] width 65 height 25
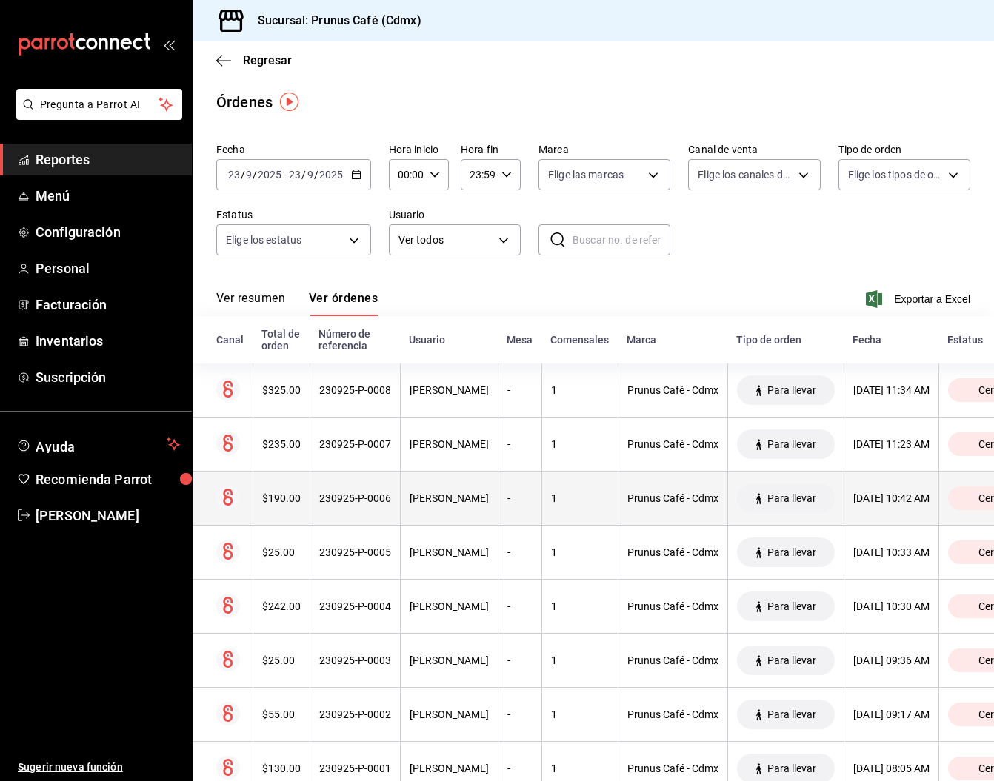
scroll to position [1, 0]
click at [284, 506] on th "$190.00" at bounding box center [280, 499] width 57 height 54
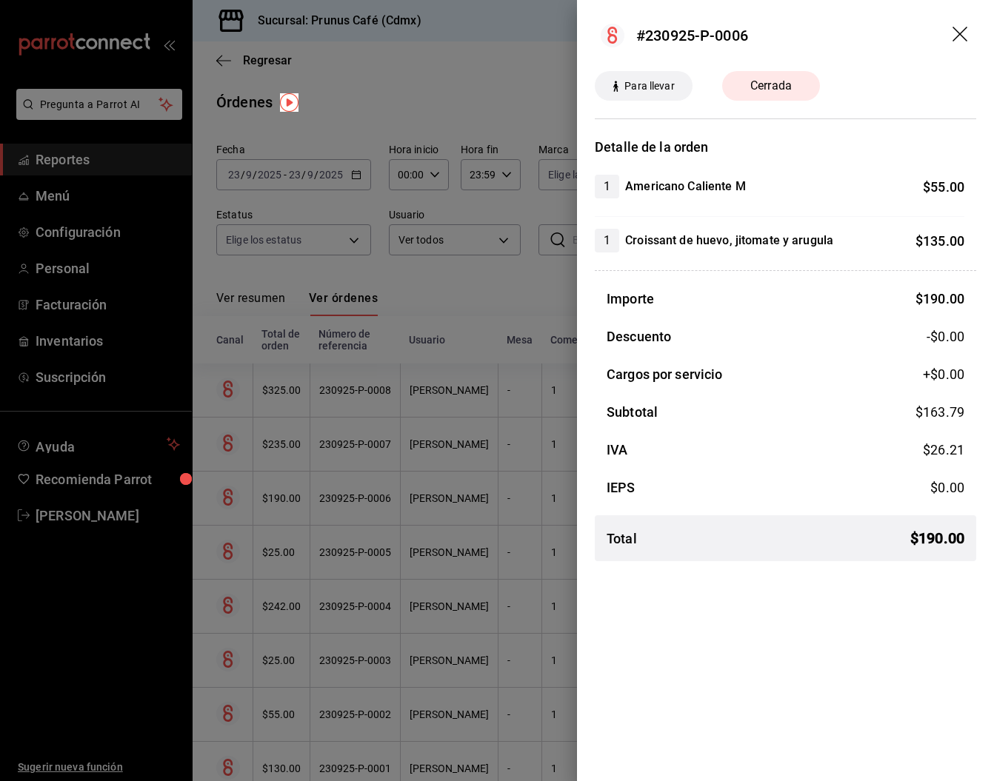
click at [963, 42] on icon "drag" at bounding box center [961, 36] width 18 height 18
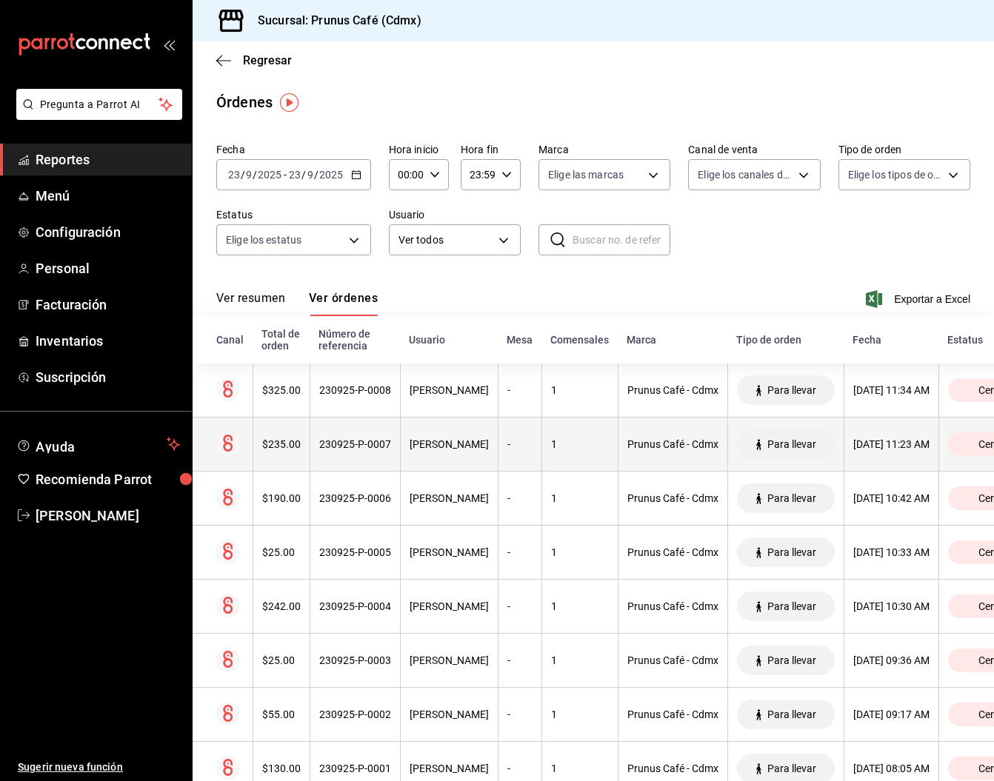
click at [275, 441] on div "$235.00" at bounding box center [281, 444] width 39 height 12
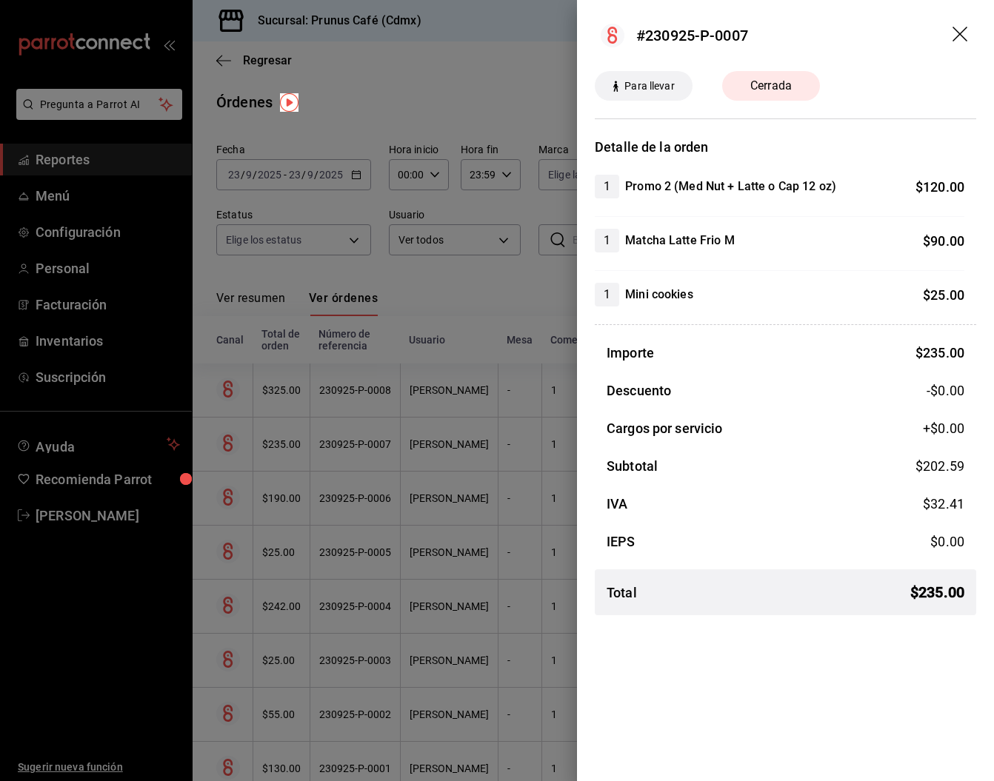
click at [964, 30] on icon "drag" at bounding box center [959, 34] width 15 height 15
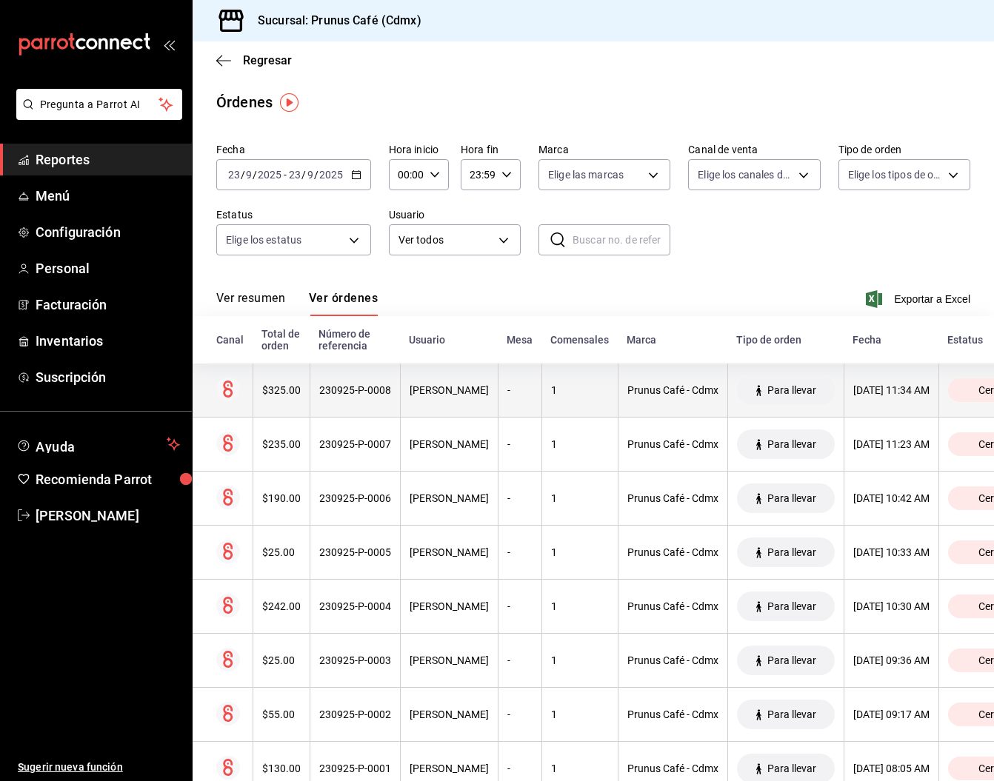
click at [287, 385] on div "$325.00" at bounding box center [281, 390] width 39 height 12
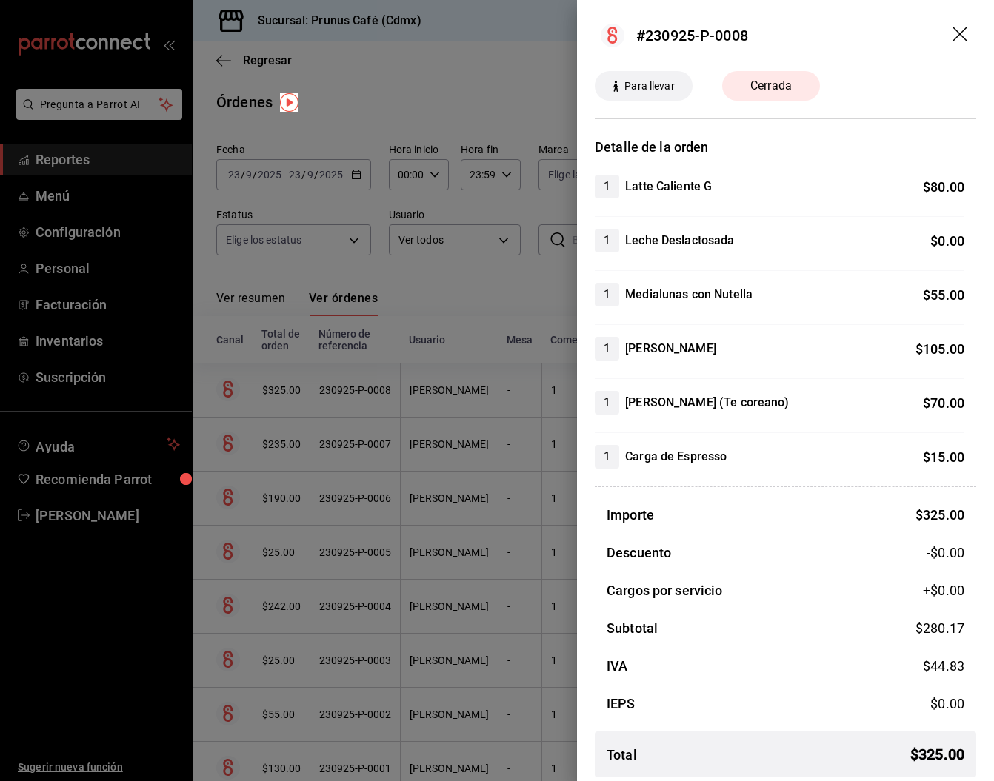
click at [963, 30] on icon "drag" at bounding box center [959, 34] width 15 height 15
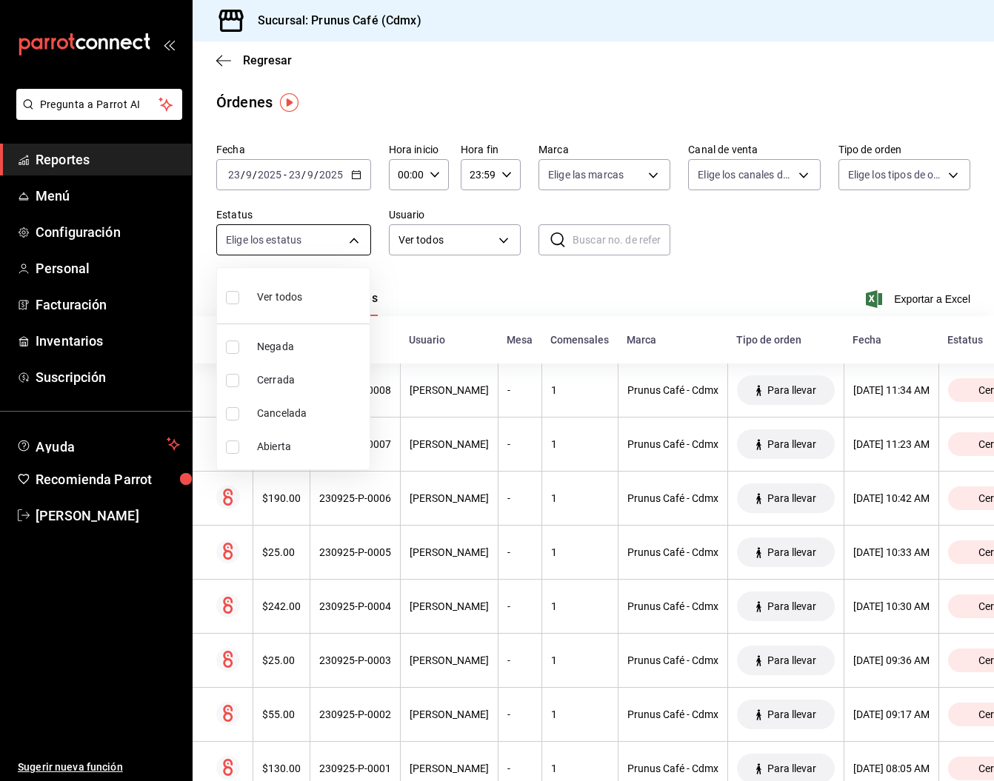
click at [345, 226] on body "Pregunta a Parrot AI Reportes Menú Configuración Personal Facturación Inventari…" at bounding box center [497, 390] width 994 height 781
click at [347, 224] on div at bounding box center [497, 390] width 994 height 781
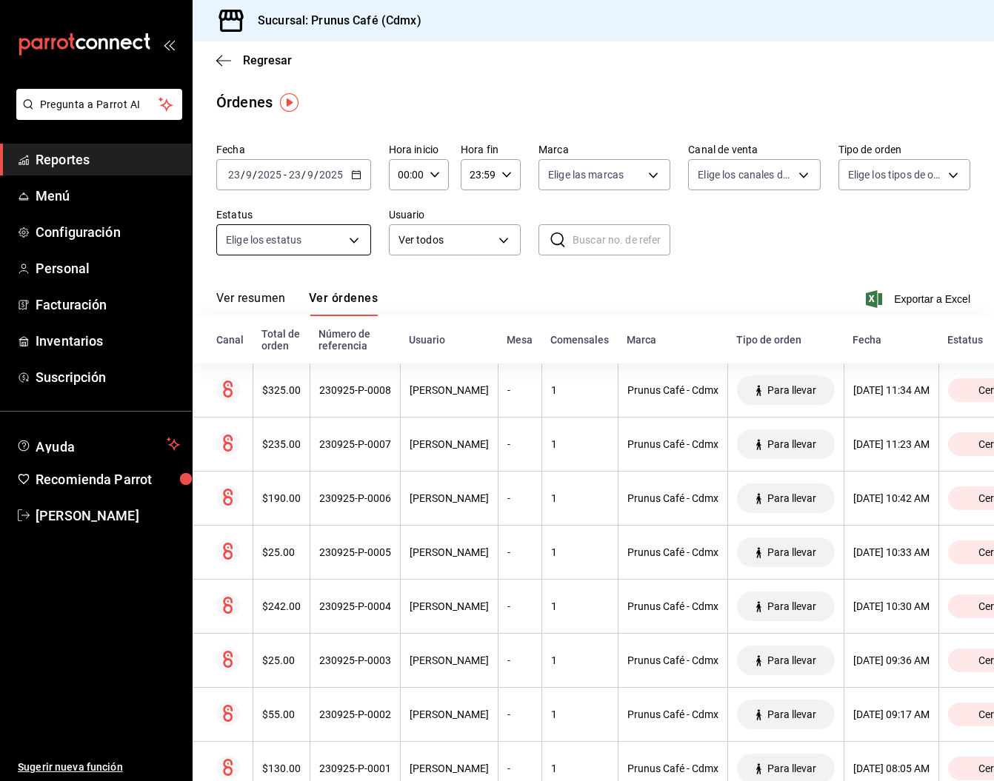
click at [312, 251] on body "Pregunta a Parrot AI Reportes Menú Configuración Personal Facturación Inventari…" at bounding box center [497, 390] width 994 height 781
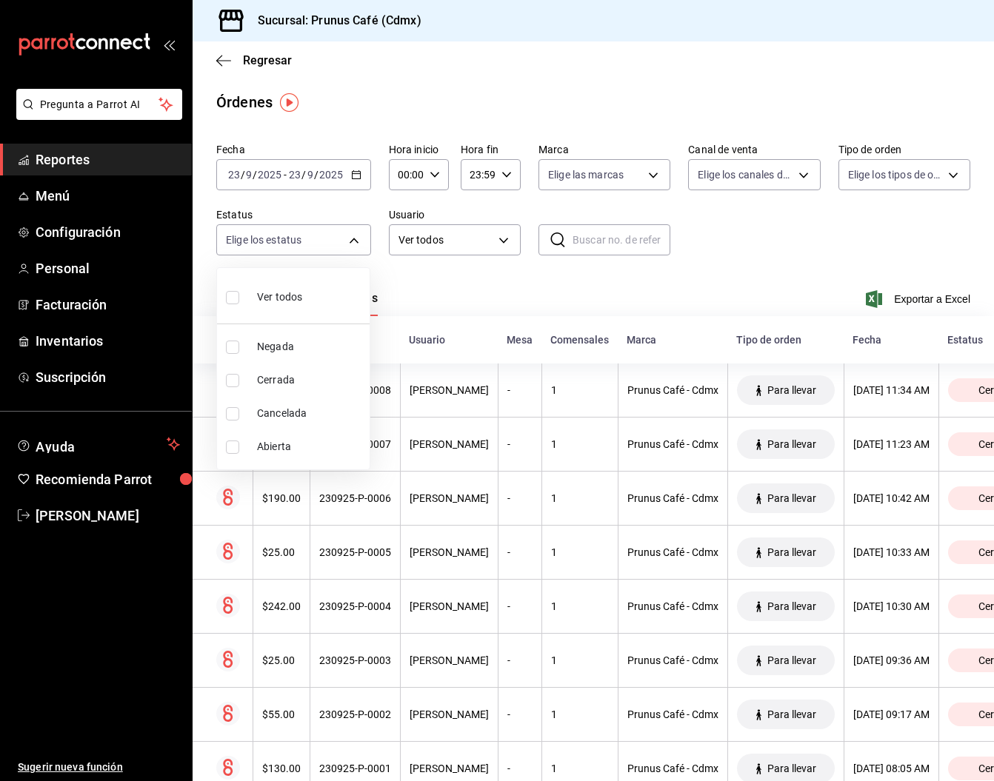
click at [287, 298] on span "Ver todos" at bounding box center [279, 298] width 45 height 16
type input "DENIED,FINISHED,CANCELED,OPEN"
checkbox input "true"
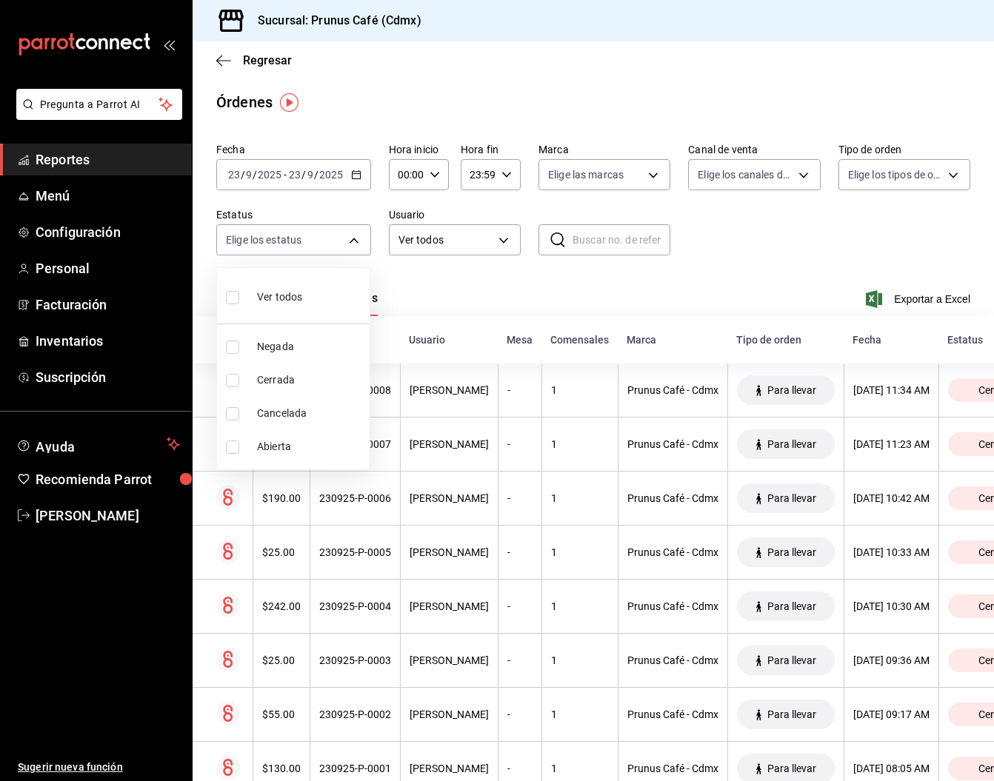
checkbox input "true"
click at [287, 298] on span "Ver todos" at bounding box center [279, 298] width 45 height 16
checkbox input "false"
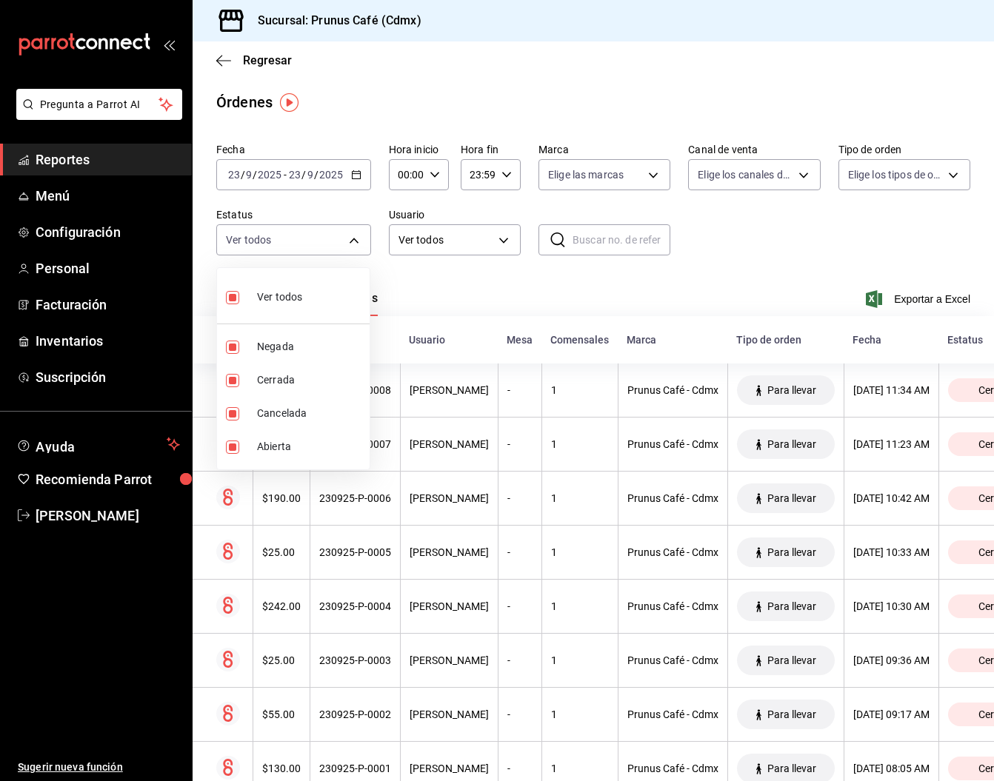
checkbox input "false"
click at [702, 221] on div at bounding box center [497, 390] width 994 height 781
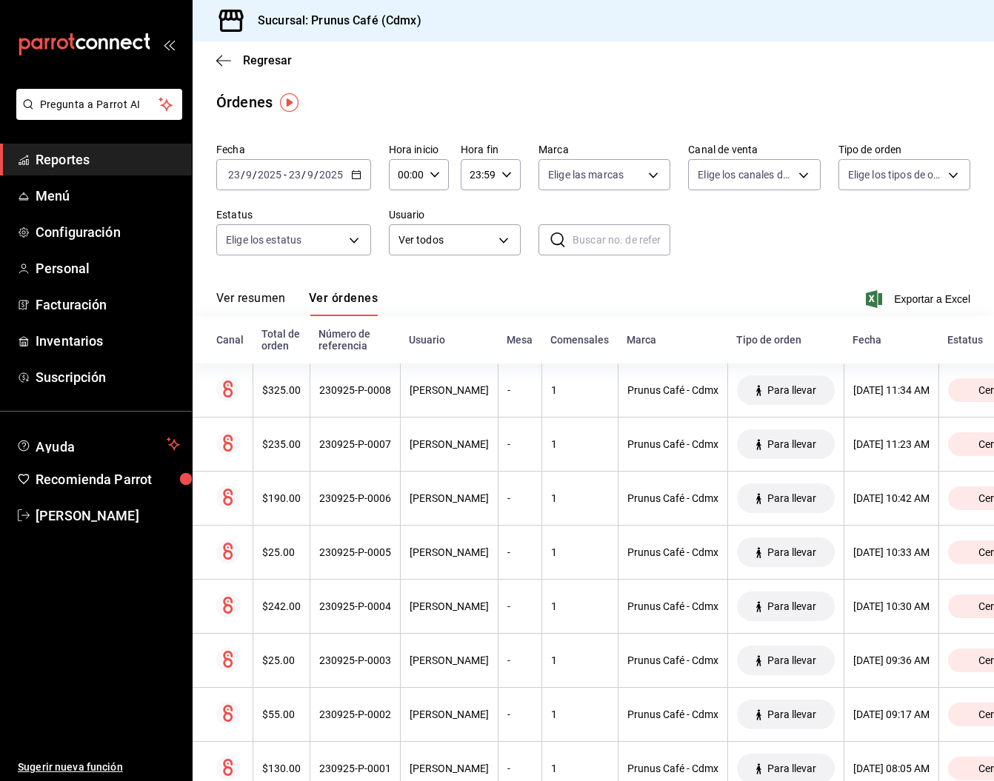
click at [267, 295] on button "Ver resumen" at bounding box center [250, 303] width 69 height 25
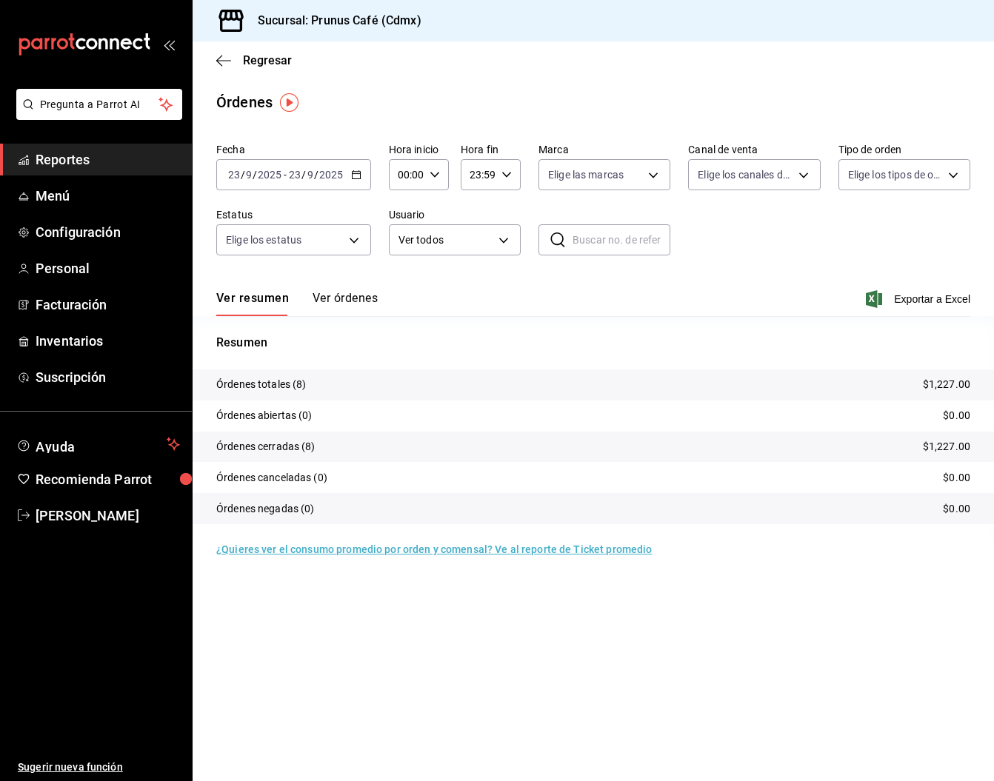
click at [321, 302] on button "Ver órdenes" at bounding box center [344, 303] width 65 height 25
